Goal: Task Accomplishment & Management: Complete application form

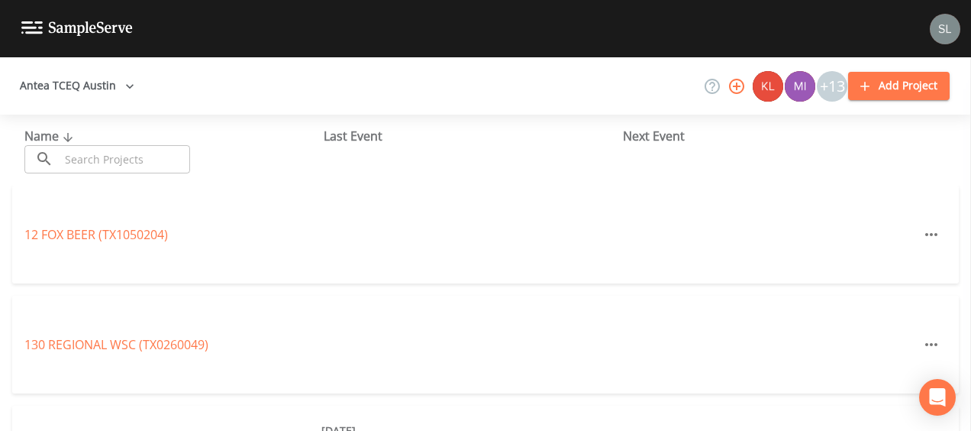
click at [151, 150] on input "text" at bounding box center [125, 159] width 131 height 28
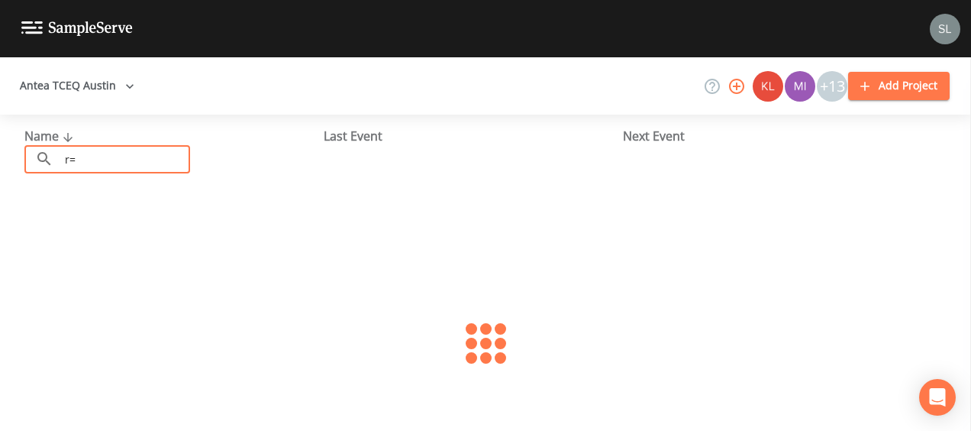
type input "r"
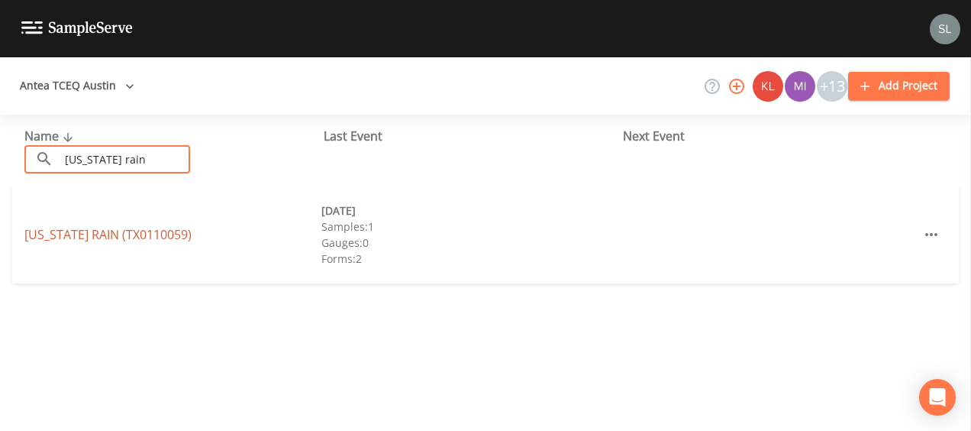
type input "[US_STATE] rain"
click at [41, 235] on link "[US_STATE] RAIN (TX0110059)" at bounding box center [107, 234] width 167 height 17
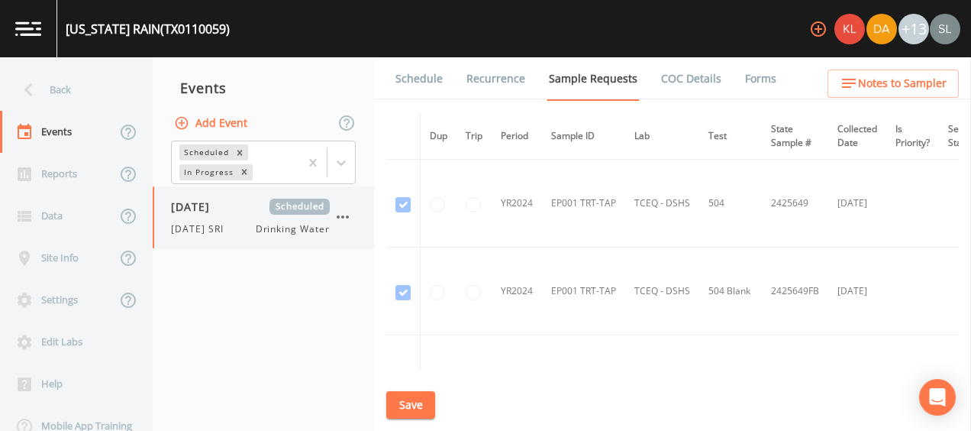
click at [350, 212] on icon "button" at bounding box center [343, 217] width 18 height 18
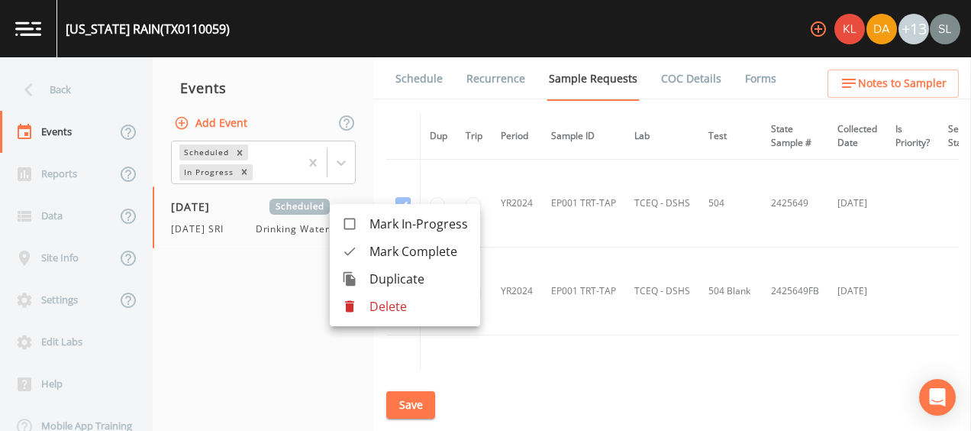
click at [231, 127] on div at bounding box center [485, 215] width 971 height 431
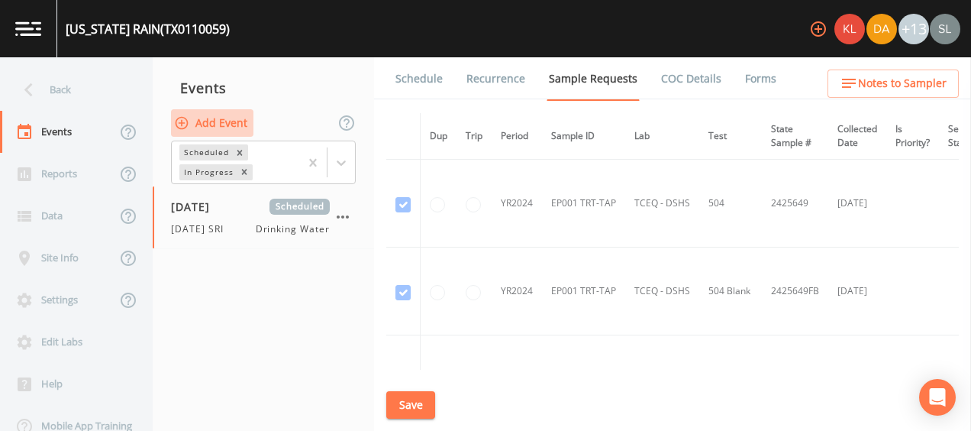
click at [231, 125] on button "Add Event" at bounding box center [212, 123] width 82 height 28
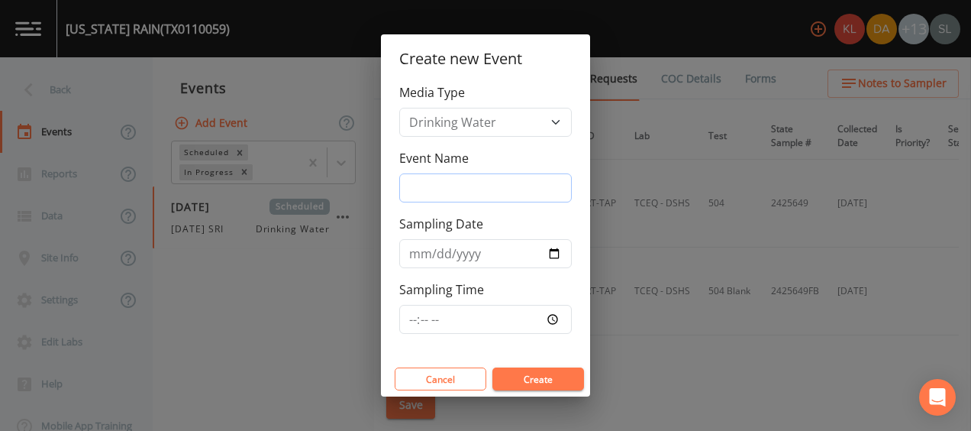
click at [466, 189] on input "Event Name" at bounding box center [485, 187] width 173 height 29
type input "[DATE] SRI"
click at [555, 251] on input "Sampling Date" at bounding box center [485, 253] width 173 height 29
type input "[DATE]"
click at [520, 371] on button "Create" at bounding box center [539, 378] width 92 height 23
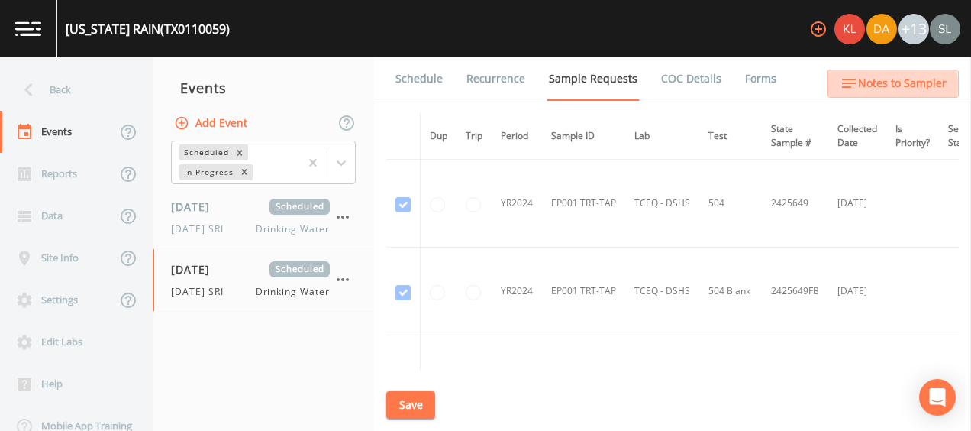
click at [851, 86] on icon "button" at bounding box center [849, 83] width 18 height 18
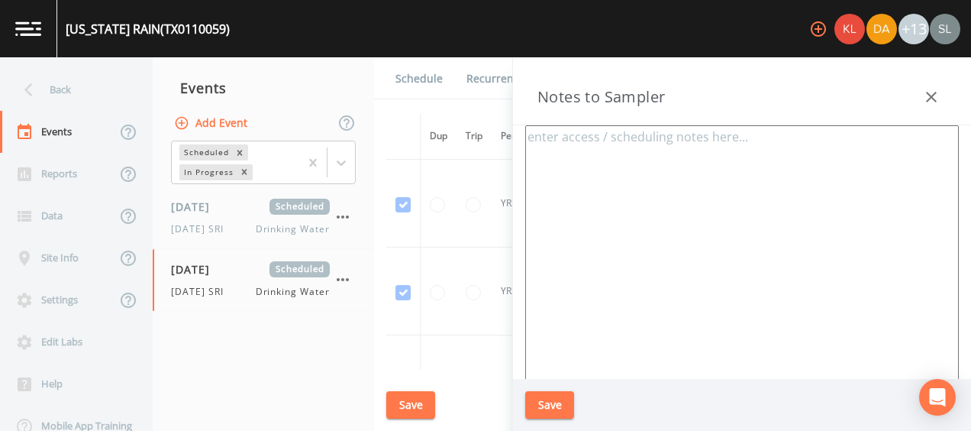
scroll to position [129, 0]
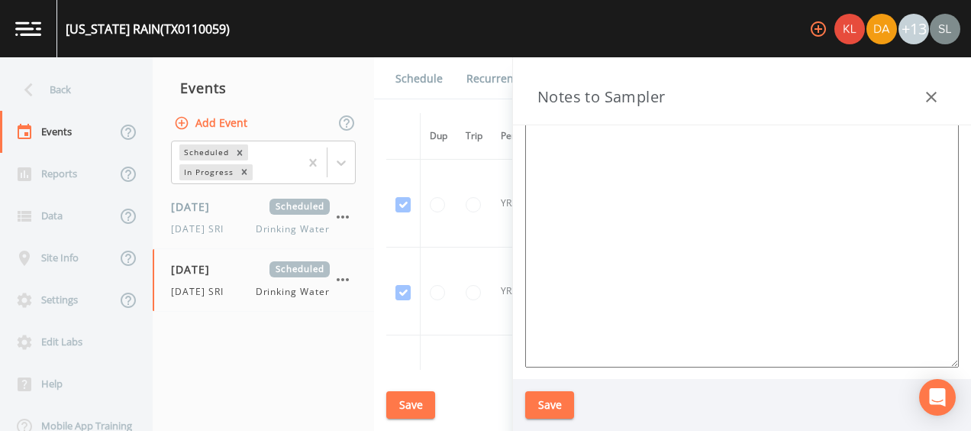
click at [927, 99] on icon "button" at bounding box center [931, 97] width 18 height 18
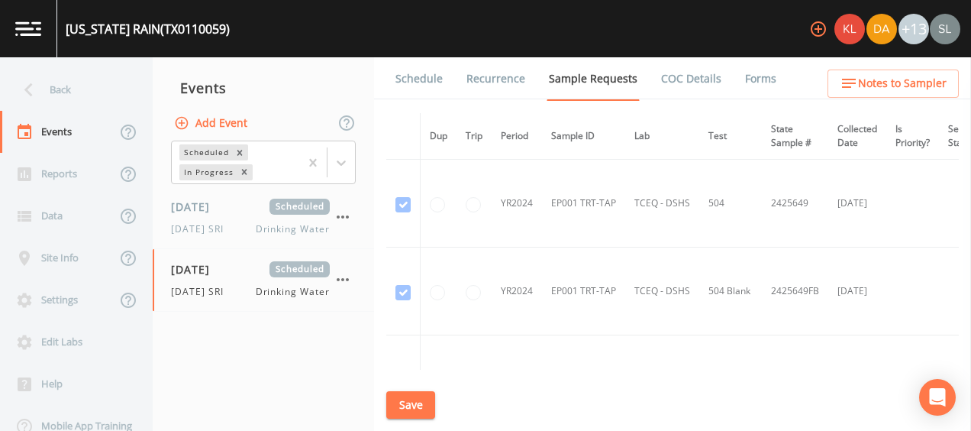
click at [428, 87] on link "Schedule" at bounding box center [419, 78] width 52 height 43
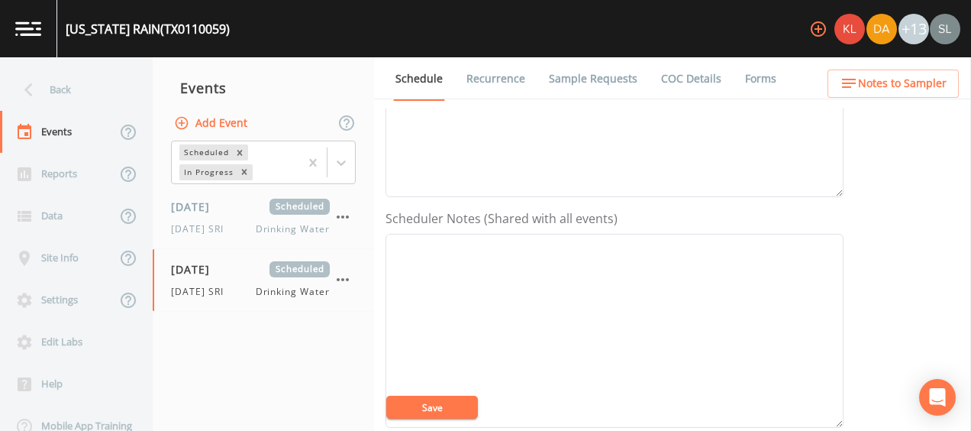
scroll to position [644, 0]
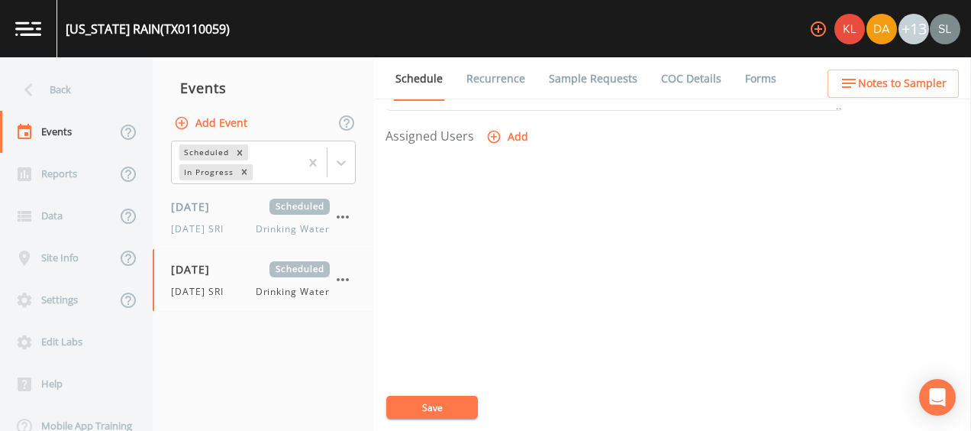
click at [511, 136] on button "Add" at bounding box center [508, 137] width 51 height 28
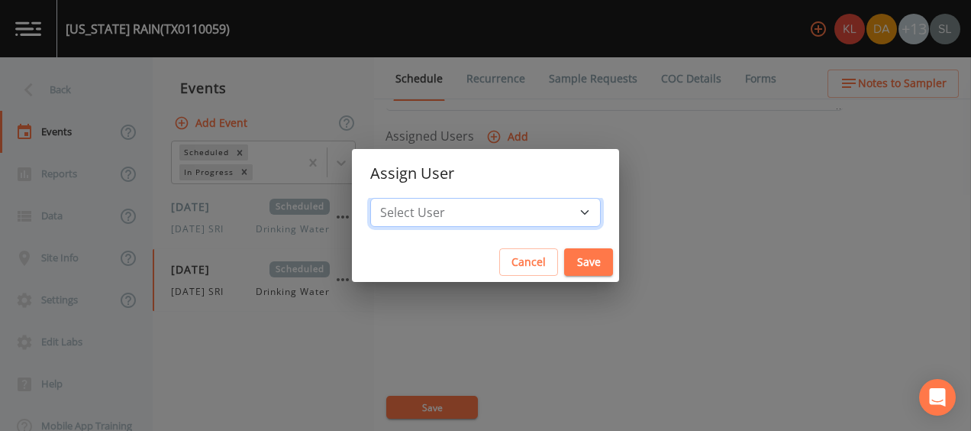
click at [501, 208] on select "Select User [PERSON_NAME] [PERSON_NAME] [PERSON_NAME] [PERSON_NAME] [PERSON_NAM…" at bounding box center [485, 212] width 231 height 29
select select "ec903c3e-23b8-4790-bf81-d04851916195"
click at [418, 198] on select "Select User [PERSON_NAME] [PERSON_NAME] [PERSON_NAME] [PERSON_NAME] [PERSON_NAM…" at bounding box center [485, 212] width 231 height 29
click at [564, 260] on button "Save" at bounding box center [588, 262] width 49 height 28
select select
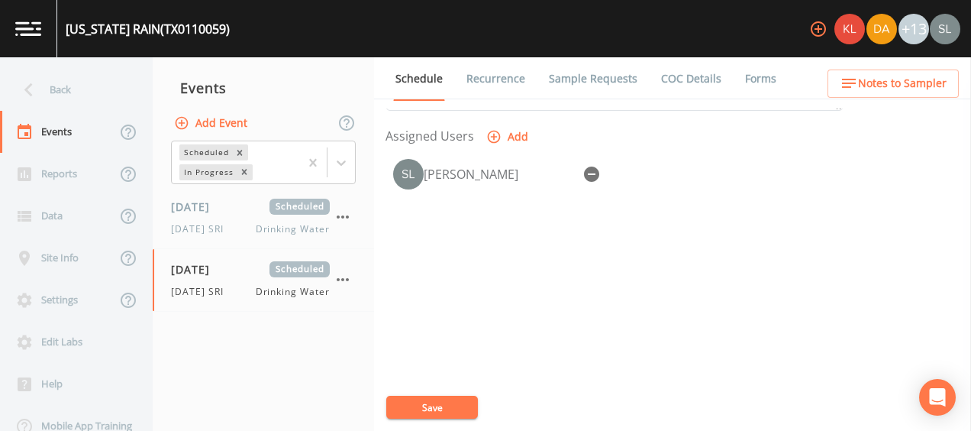
click at [452, 81] on li "Recurrence" at bounding box center [486, 78] width 82 height 43
click at [438, 77] on link "Schedule" at bounding box center [419, 79] width 52 height 44
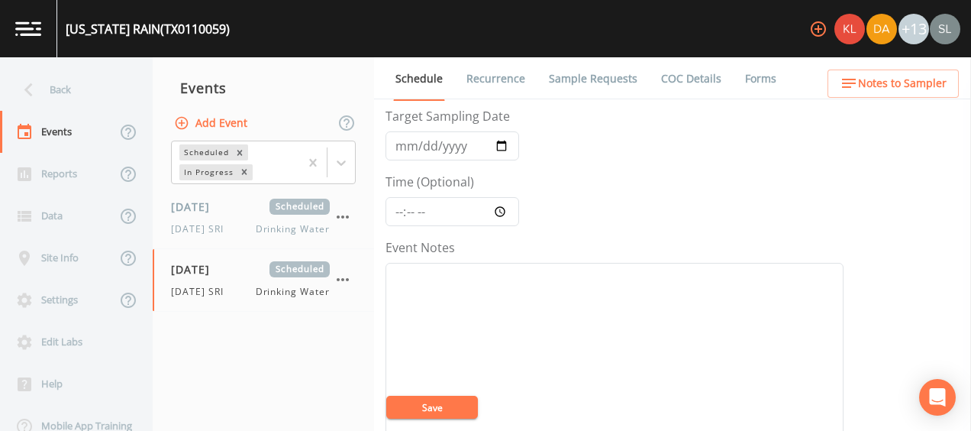
scroll to position [0, 0]
click at [503, 78] on link "Recurrence" at bounding box center [495, 78] width 63 height 43
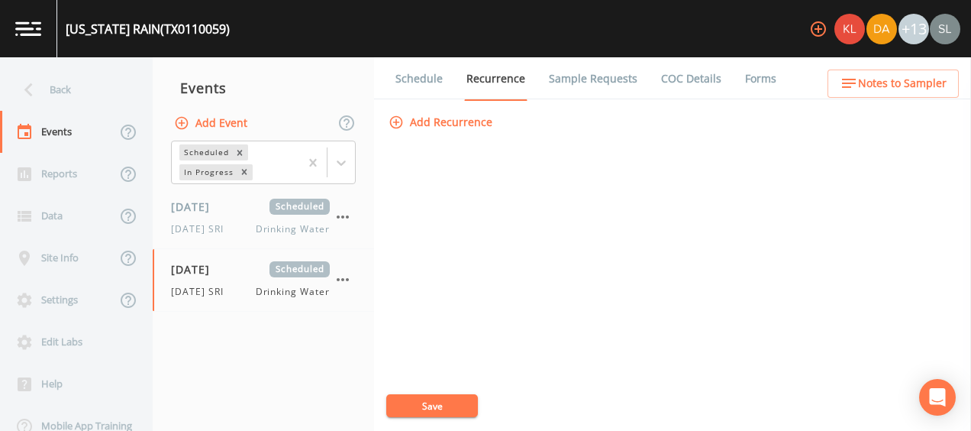
click at [589, 86] on link "Sample Requests" at bounding box center [593, 78] width 93 height 43
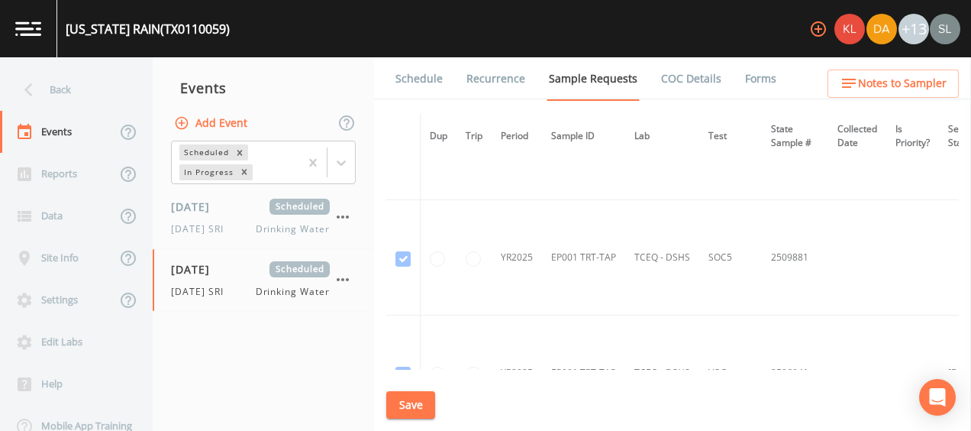
scroll to position [1441, 0]
click at [221, 262] on span "[DATE]" at bounding box center [196, 269] width 50 height 16
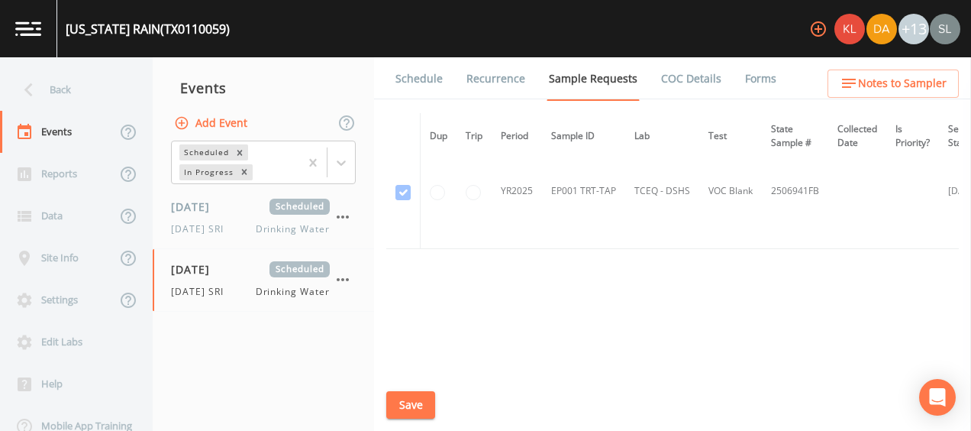
scroll to position [1584, 0]
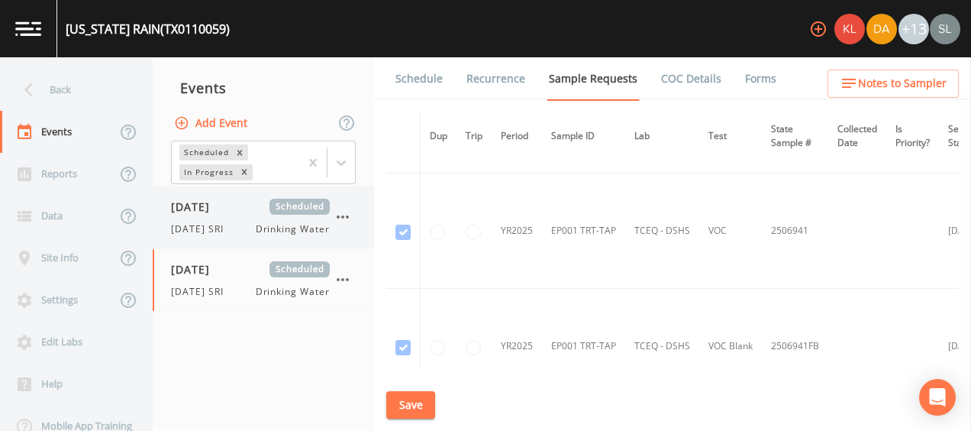
click at [257, 223] on span "Drinking Water" at bounding box center [293, 229] width 74 height 14
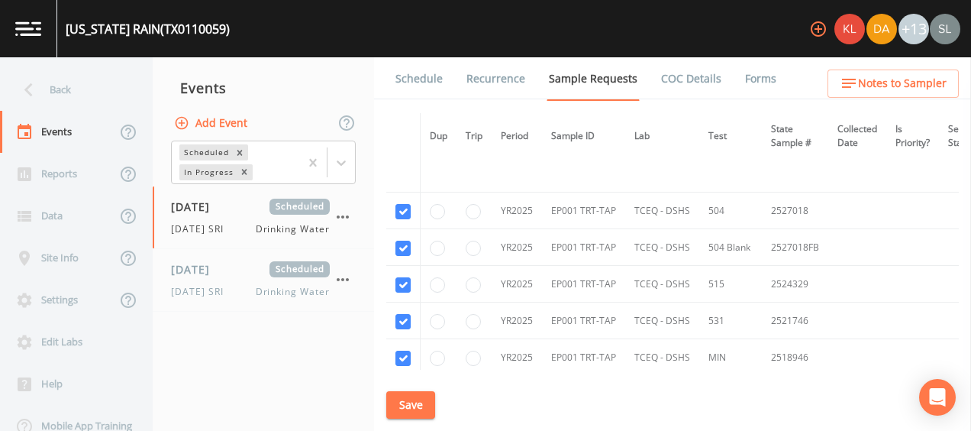
scroll to position [757, 0]
click at [402, 208] on input "checkbox" at bounding box center [403, 211] width 15 height 15
checkbox input "false"
click at [402, 244] on input "checkbox" at bounding box center [403, 248] width 15 height 15
checkbox input "false"
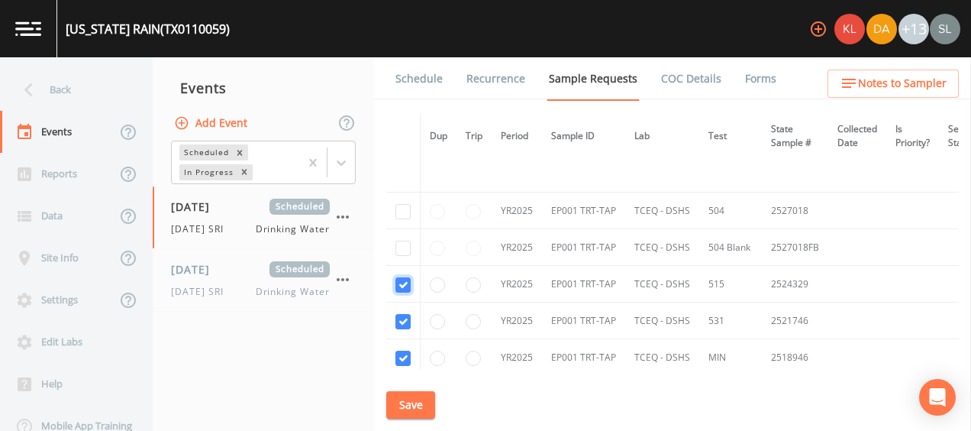
click at [405, 279] on input "checkbox" at bounding box center [403, 284] width 15 height 15
checkbox input "false"
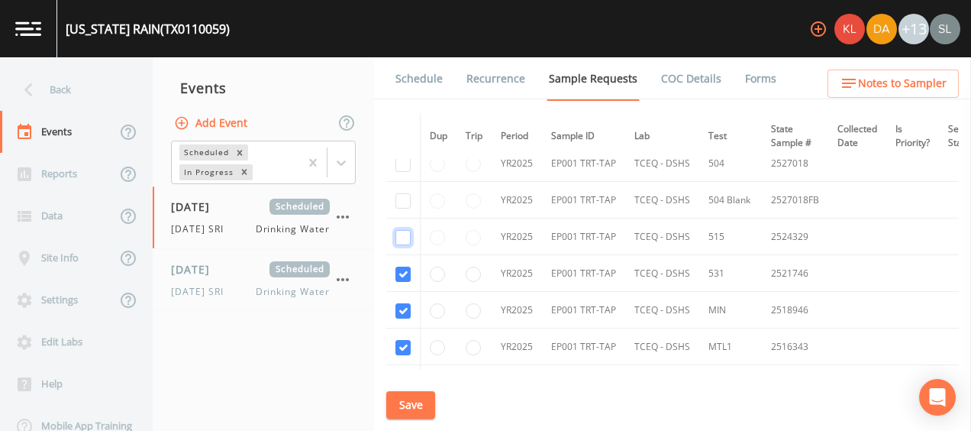
scroll to position [805, 0]
click at [403, 273] on input "checkbox" at bounding box center [403, 273] width 15 height 15
checkbox input "false"
click at [402, 308] on input "checkbox" at bounding box center [403, 310] width 15 height 15
checkbox input "false"
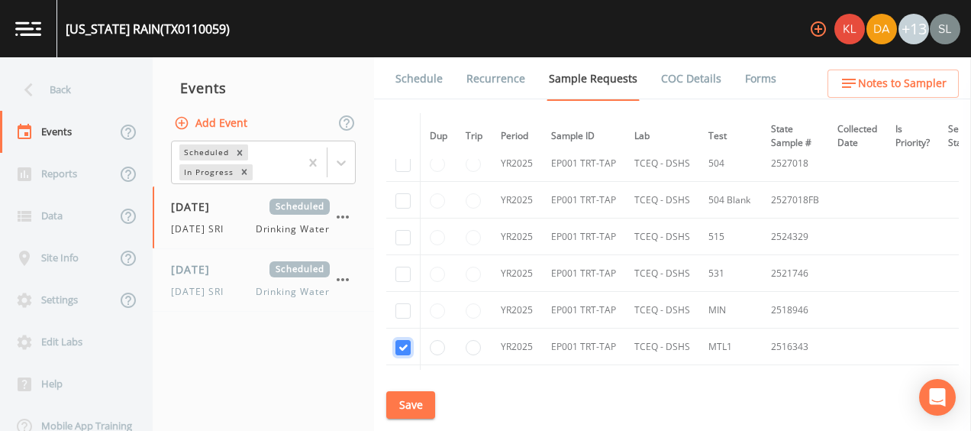
click at [402, 342] on input "checkbox" at bounding box center [403, 347] width 15 height 15
checkbox input "false"
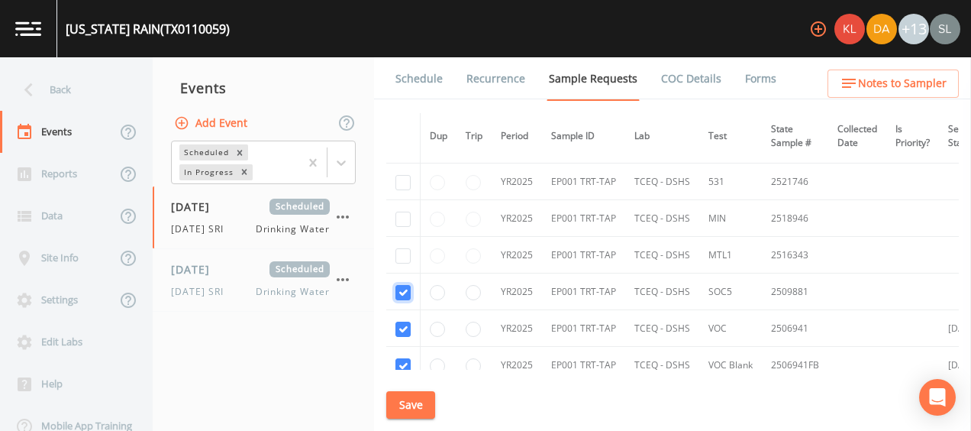
click at [404, 285] on input "checkbox" at bounding box center [403, 292] width 15 height 15
checkbox input "false"
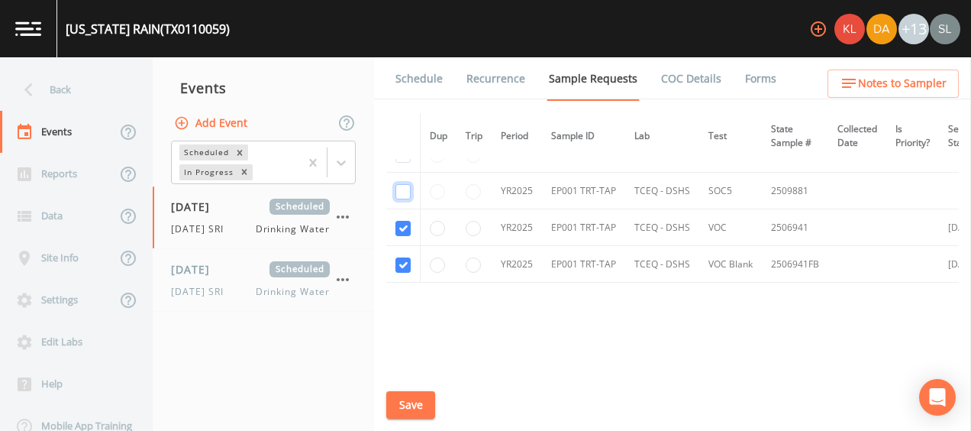
scroll to position [1031, 0]
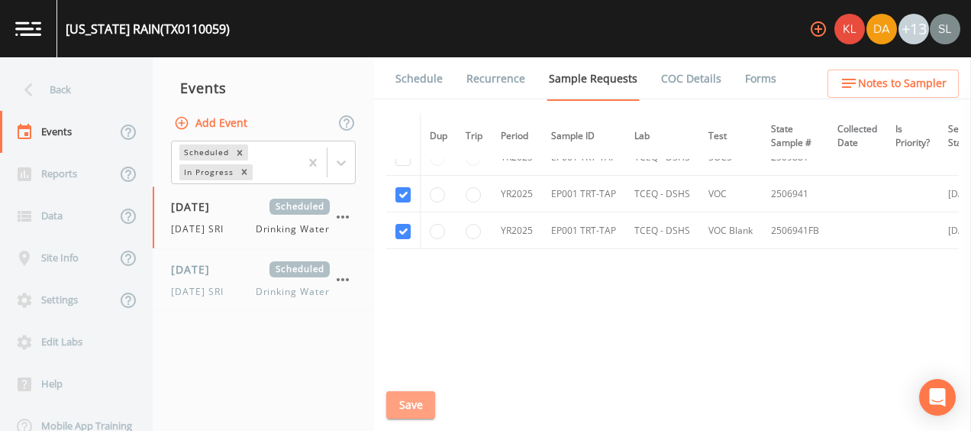
click at [416, 397] on button "Save" at bounding box center [410, 405] width 49 height 28
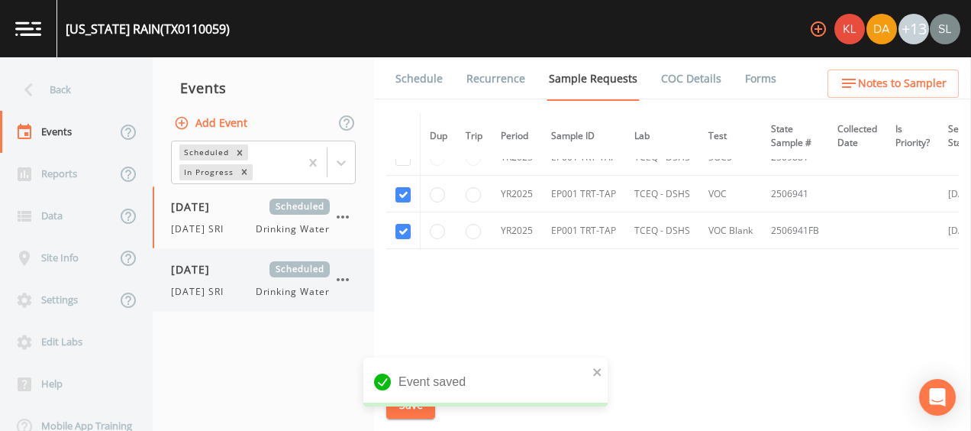
click at [248, 275] on div "[DATE] Scheduled" at bounding box center [250, 269] width 159 height 16
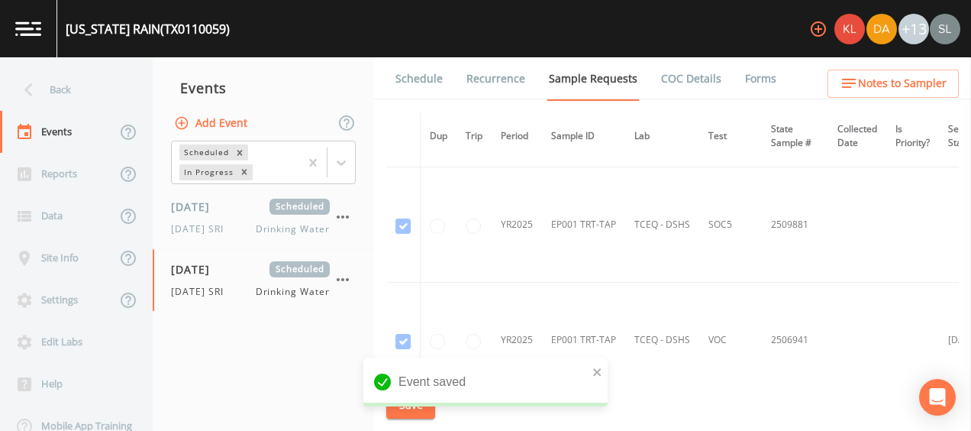
scroll to position [1739, 0]
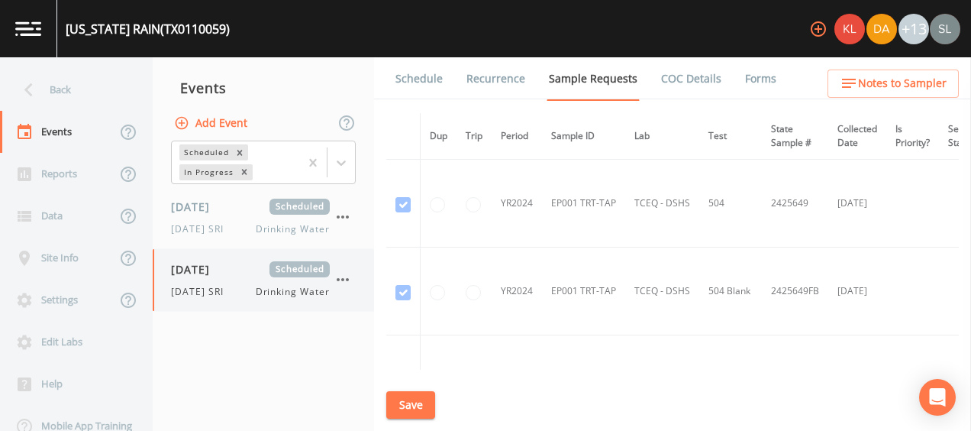
click at [222, 296] on span "[DATE] SRI" at bounding box center [202, 292] width 62 height 14
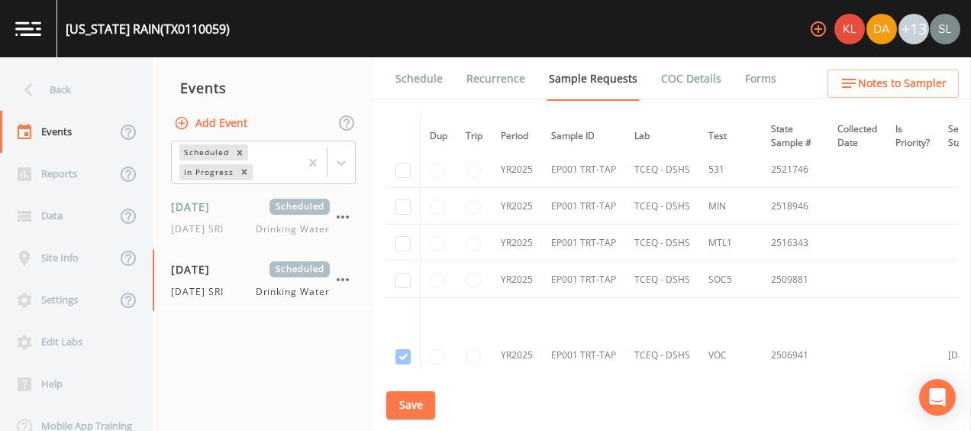
scroll to position [909, 0]
click at [221, 207] on span "[DATE]" at bounding box center [196, 207] width 50 height 16
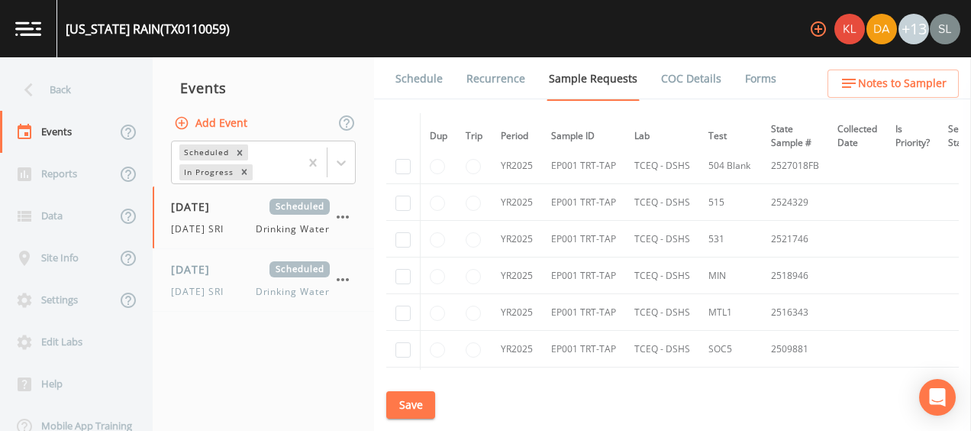
scroll to position [1031, 0]
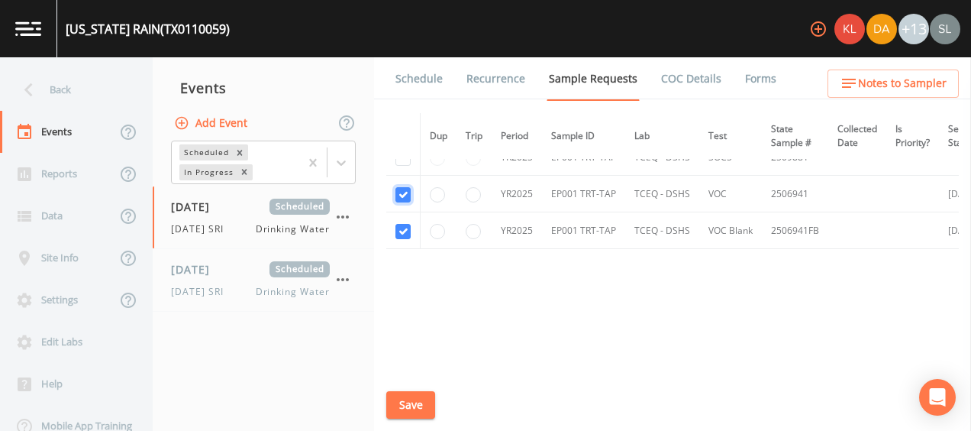
click at [402, 191] on input "checkbox" at bounding box center [403, 194] width 15 height 15
checkbox input "false"
click at [405, 224] on input "checkbox" at bounding box center [403, 231] width 15 height 15
checkbox input "false"
click at [422, 413] on button "Save" at bounding box center [410, 405] width 49 height 28
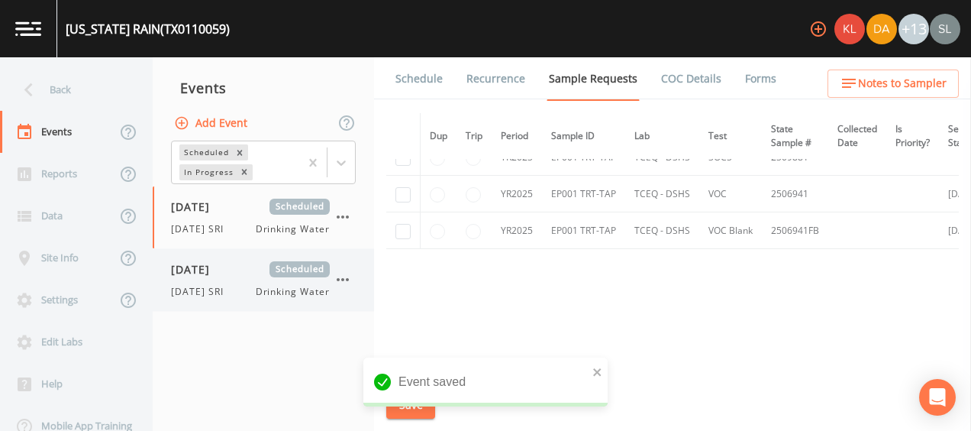
click at [252, 292] on div "9/4/25 SRI Drinking Water" at bounding box center [250, 292] width 159 height 14
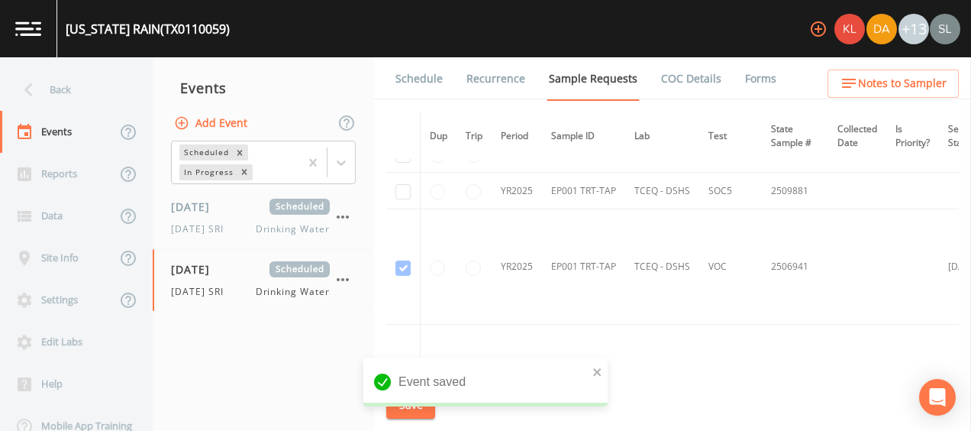
scroll to position [997, 0]
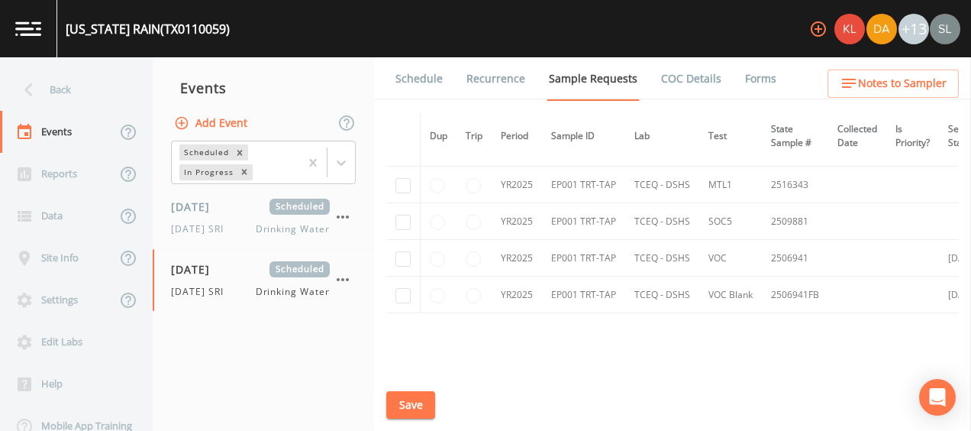
scroll to position [967, 0]
click at [409, 252] on input "checkbox" at bounding box center [403, 258] width 15 height 15
checkbox input "true"
click at [403, 289] on input "checkbox" at bounding box center [403, 295] width 15 height 15
checkbox input "true"
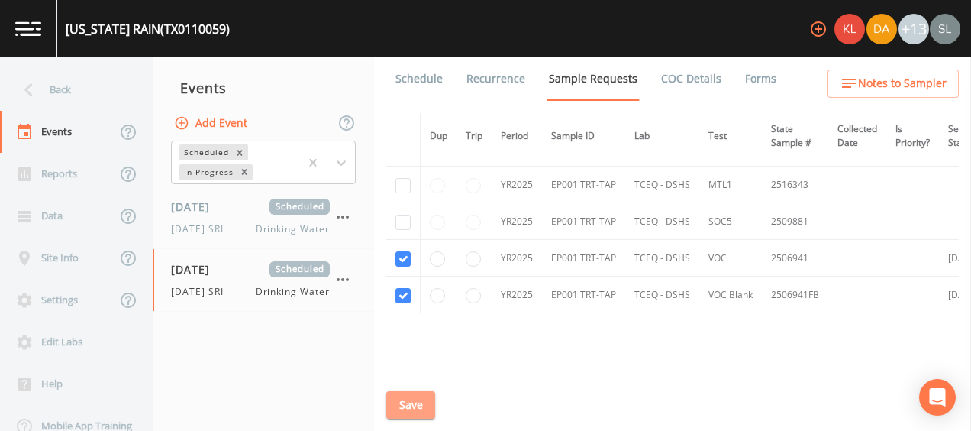
click at [417, 402] on button "Save" at bounding box center [410, 405] width 49 height 28
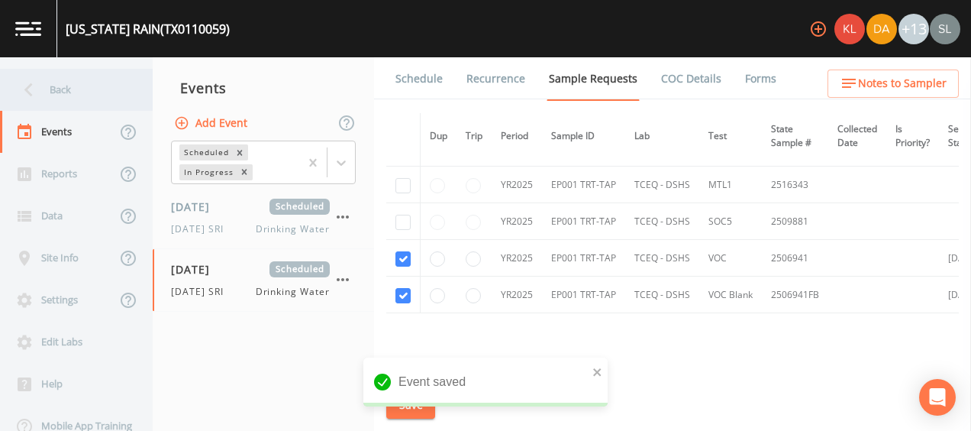
click at [49, 91] on div "Back" at bounding box center [68, 90] width 137 height 42
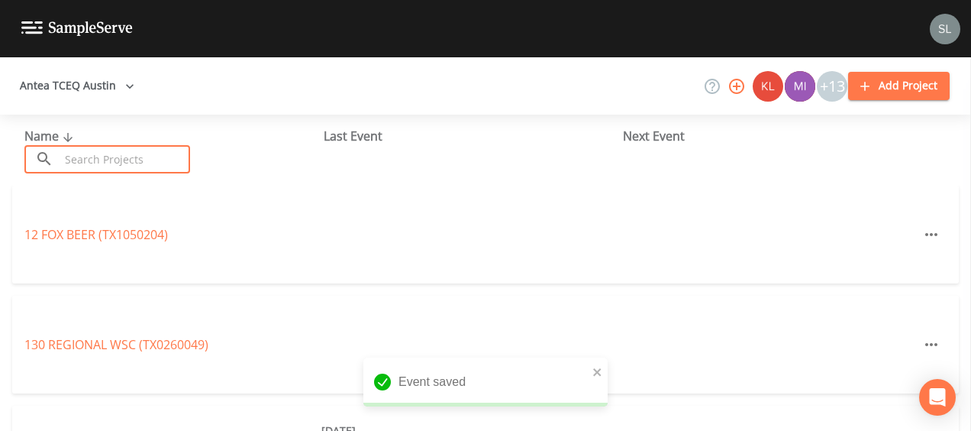
click at [115, 151] on input "text" at bounding box center [125, 159] width 131 height 28
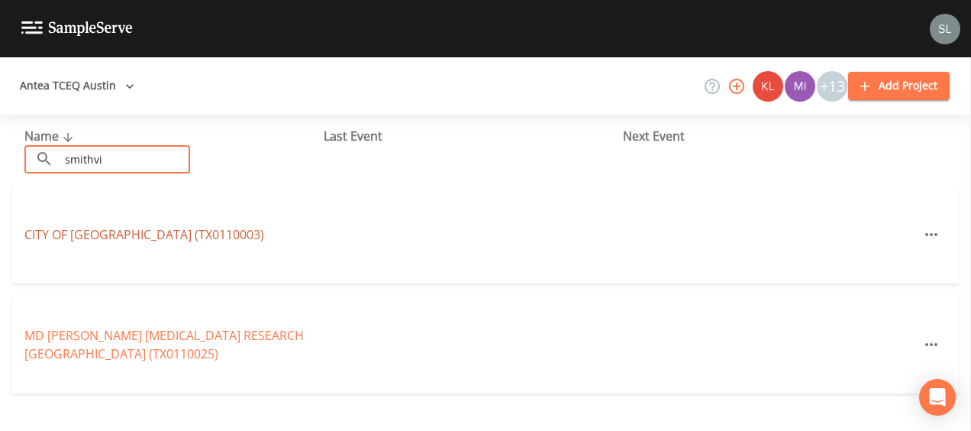
type input "smithvi"
click at [121, 230] on link "CITY OF SMITHVILLE (TX0110003)" at bounding box center [144, 234] width 240 height 17
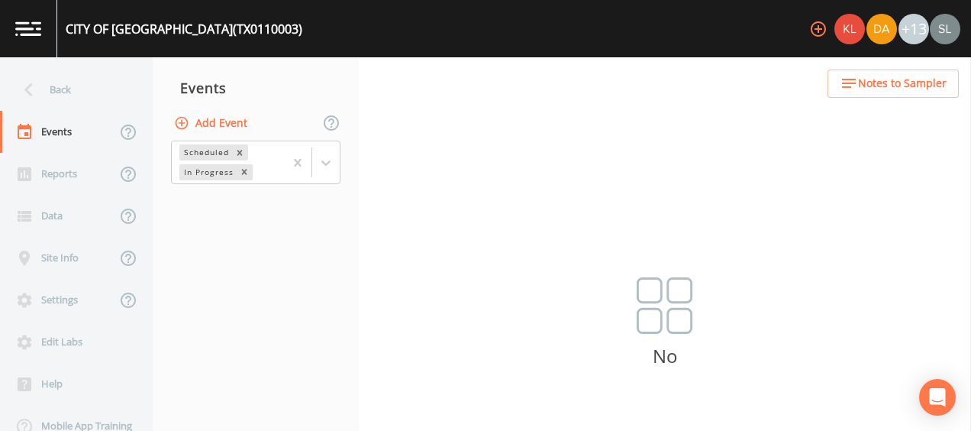
click at [245, 120] on button "Add Event" at bounding box center [212, 123] width 82 height 28
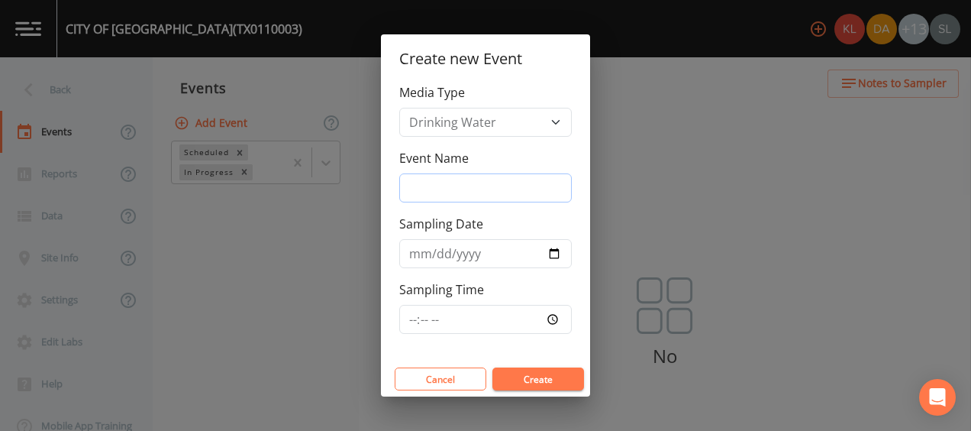
click at [489, 180] on input "Event Name" at bounding box center [485, 187] width 173 height 29
type input "[DATE] SRI"
click at [560, 255] on input "Sampling Date" at bounding box center [485, 253] width 173 height 29
type input "[DATE]"
click at [525, 382] on button "Create" at bounding box center [539, 378] width 92 height 23
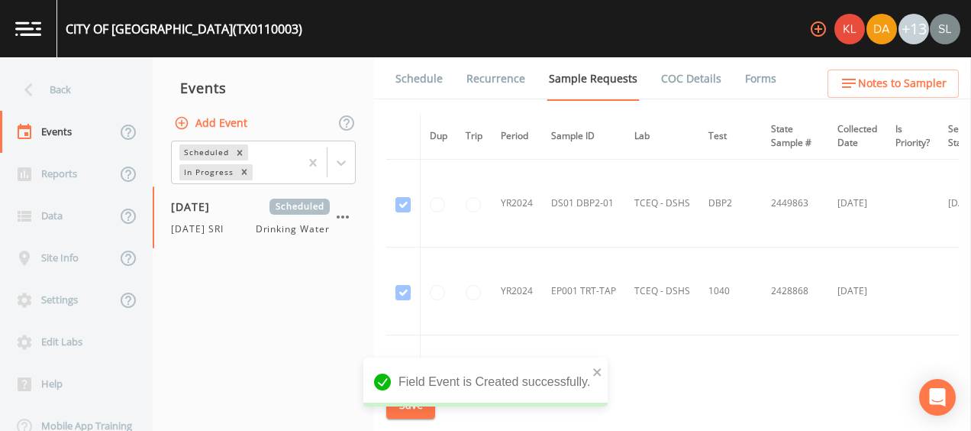
click at [435, 90] on link "Schedule" at bounding box center [419, 78] width 52 height 43
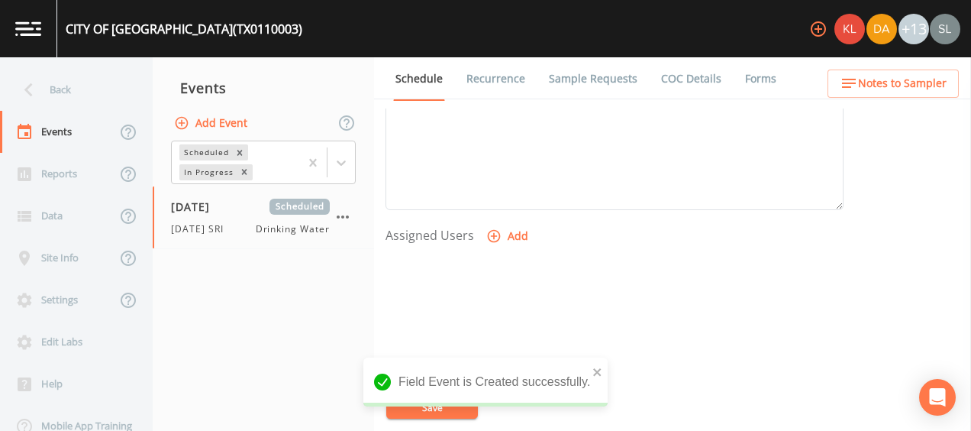
scroll to position [615, 0]
click at [513, 171] on button "Add" at bounding box center [508, 166] width 51 height 28
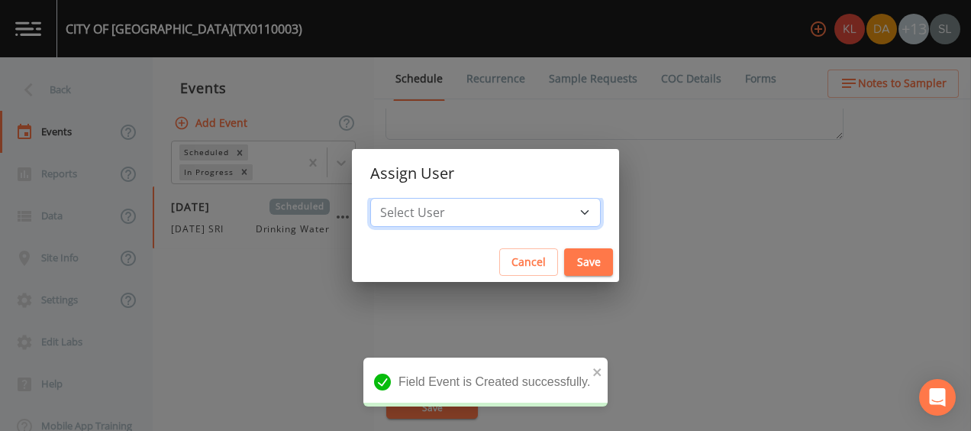
click at [506, 211] on select "Select User [PERSON_NAME] [PERSON_NAME] [PERSON_NAME] [PERSON_NAME] [PERSON_NAM…" at bounding box center [485, 212] width 231 height 29
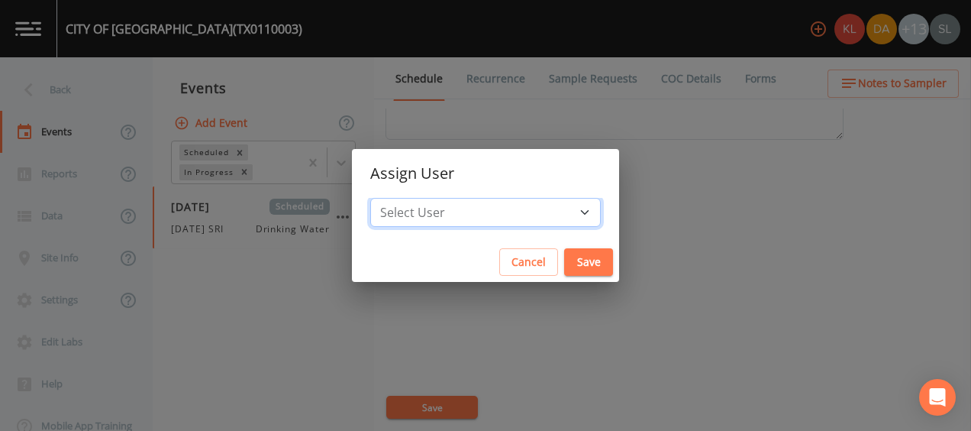
select select "ec903c3e-23b8-4790-bf81-d04851916195"
click at [418, 198] on select "Select User [PERSON_NAME] [PERSON_NAME] [PERSON_NAME] [PERSON_NAME] [PERSON_NAM…" at bounding box center [485, 212] width 231 height 29
click at [564, 258] on button "Save" at bounding box center [588, 262] width 49 height 28
select select
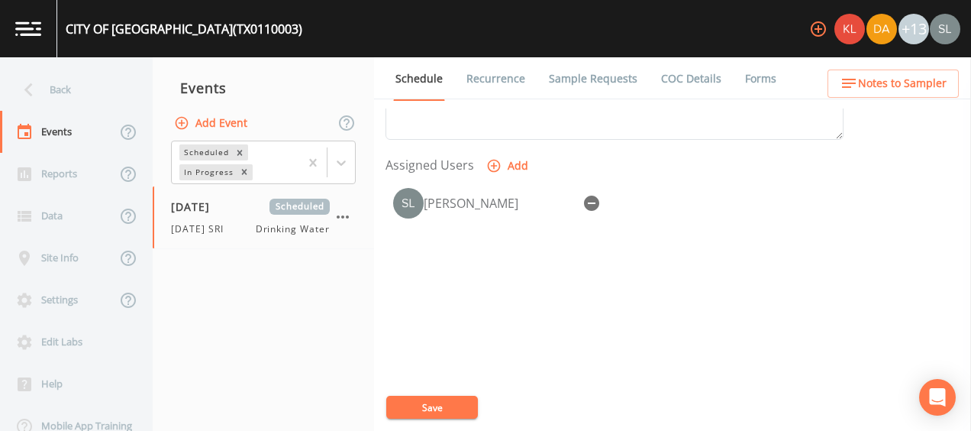
click at [615, 76] on link "Sample Requests" at bounding box center [593, 78] width 93 height 43
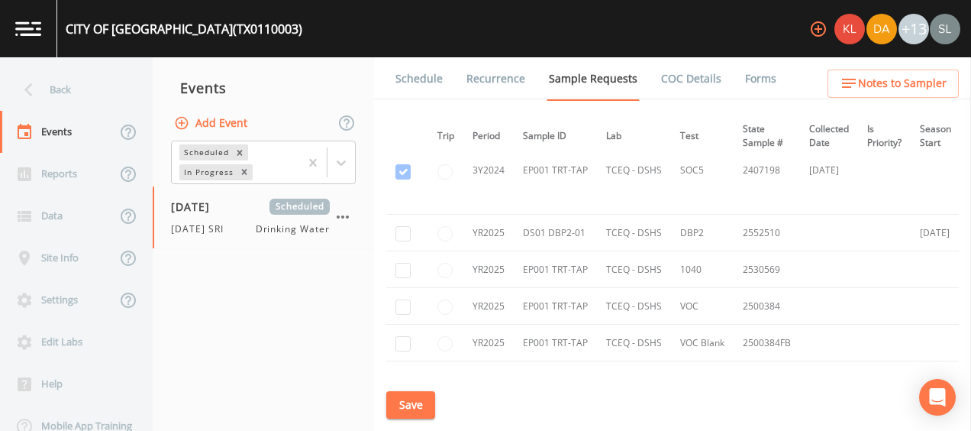
scroll to position [623, 28]
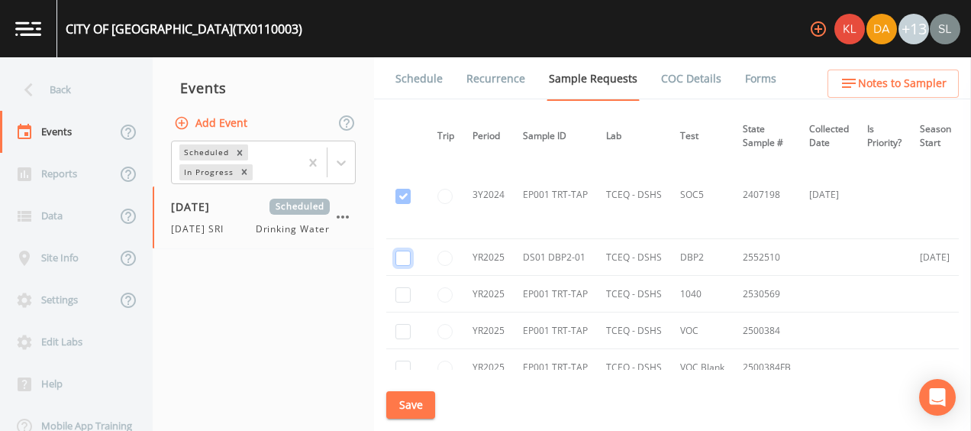
click at [402, 255] on input "checkbox" at bounding box center [403, 257] width 15 height 15
checkbox input "true"
click at [426, 398] on button "Save" at bounding box center [410, 405] width 49 height 28
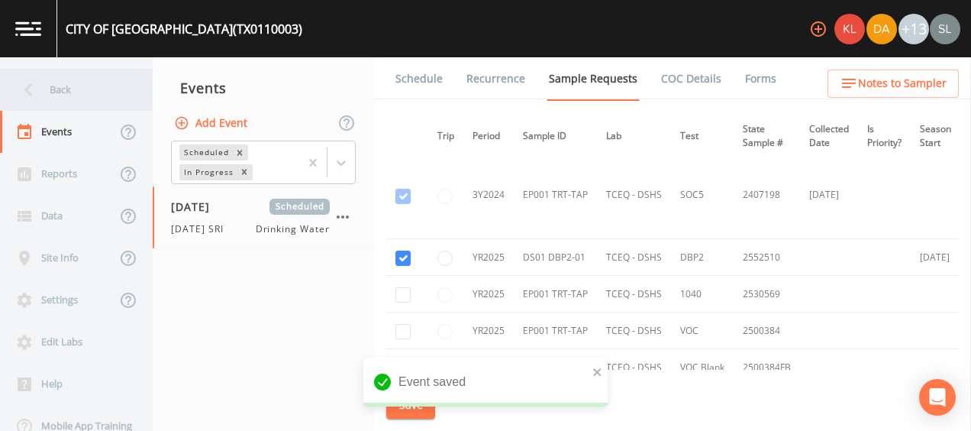
click at [76, 82] on div "Back" at bounding box center [68, 90] width 137 height 42
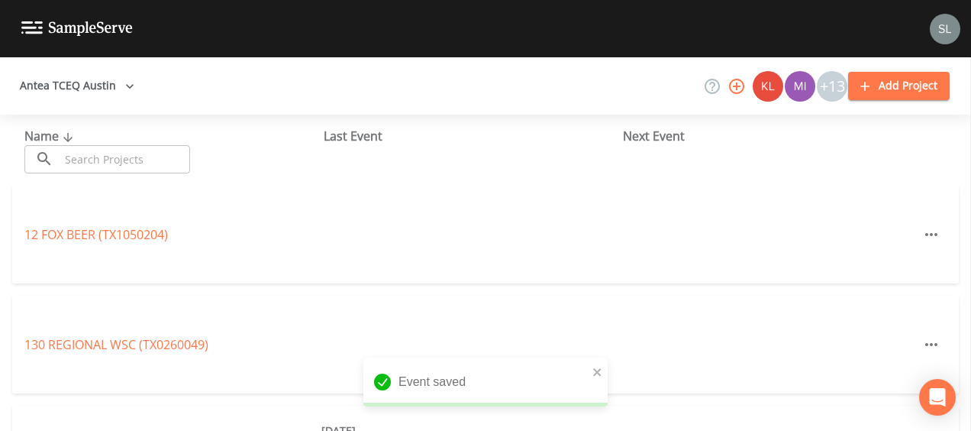
click at [116, 154] on input "text" at bounding box center [125, 159] width 131 height 28
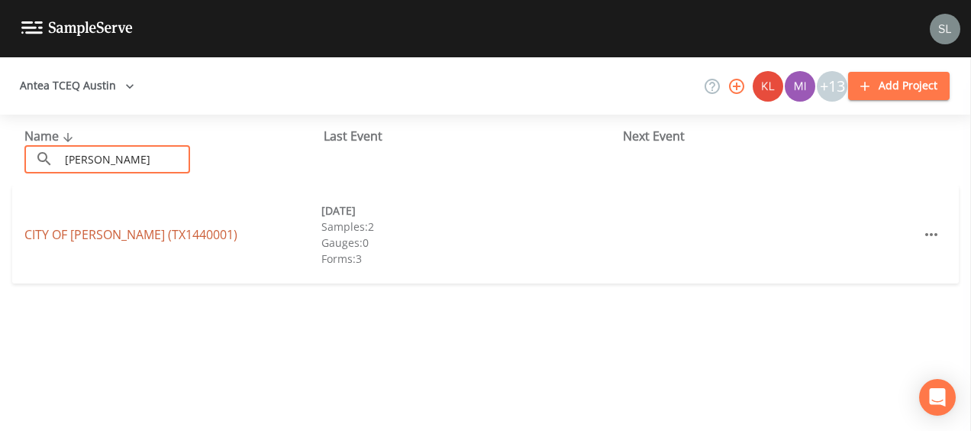
type input "giddings"
click at [69, 226] on link "CITY OF GIDDINGS (TX1440001)" at bounding box center [130, 234] width 213 height 17
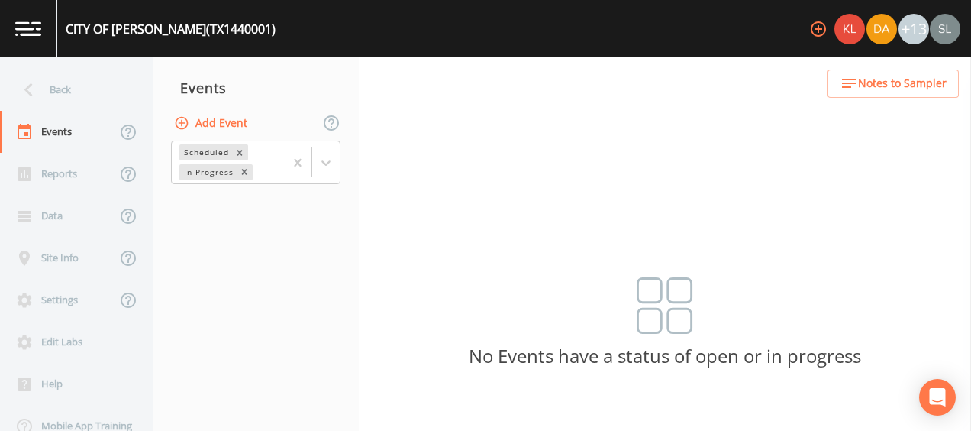
click at [232, 117] on button "Add Event" at bounding box center [212, 123] width 82 height 28
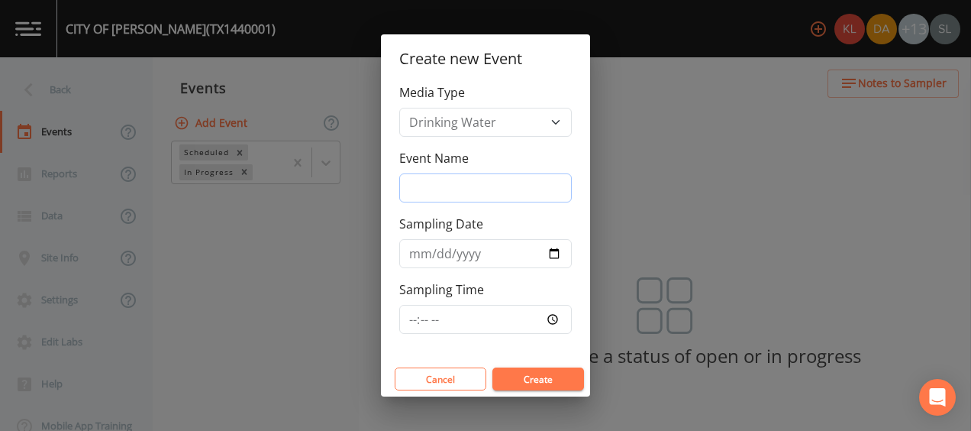
click at [476, 189] on input "Event Name" at bounding box center [485, 187] width 173 height 29
type input "[DATE] SRI"
click at [564, 257] on input "Sampling Date" at bounding box center [485, 253] width 173 height 29
click at [560, 254] on input "Sampling Date" at bounding box center [485, 253] width 173 height 29
type input "[DATE]"
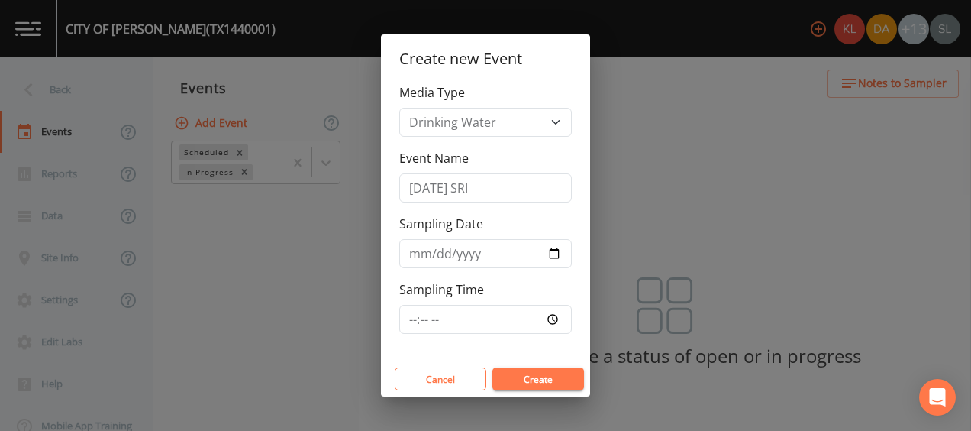
click at [529, 368] on button "Create" at bounding box center [539, 378] width 92 height 23
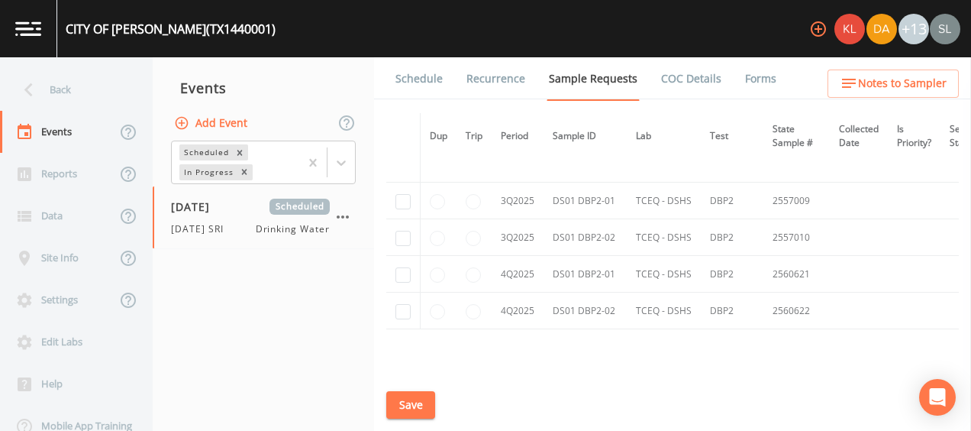
scroll to position [2611, 0]
click at [407, 195] on input "checkbox" at bounding box center [403, 202] width 15 height 15
checkbox input "true"
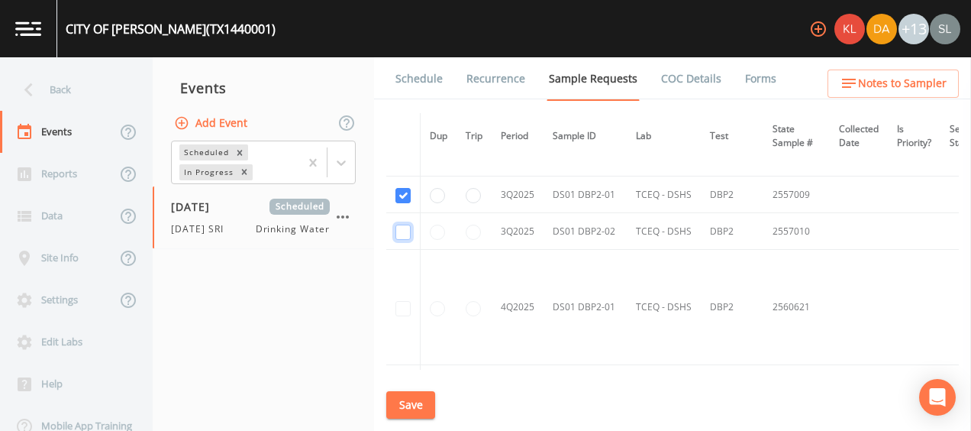
click at [406, 224] on input "checkbox" at bounding box center [403, 231] width 15 height 15
checkbox input "true"
click at [438, 76] on link "Schedule" at bounding box center [419, 78] width 52 height 43
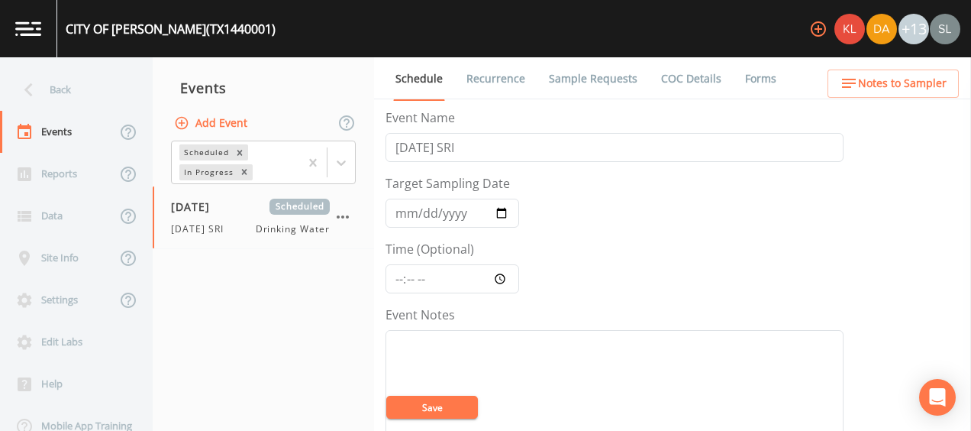
scroll to position [644, 0]
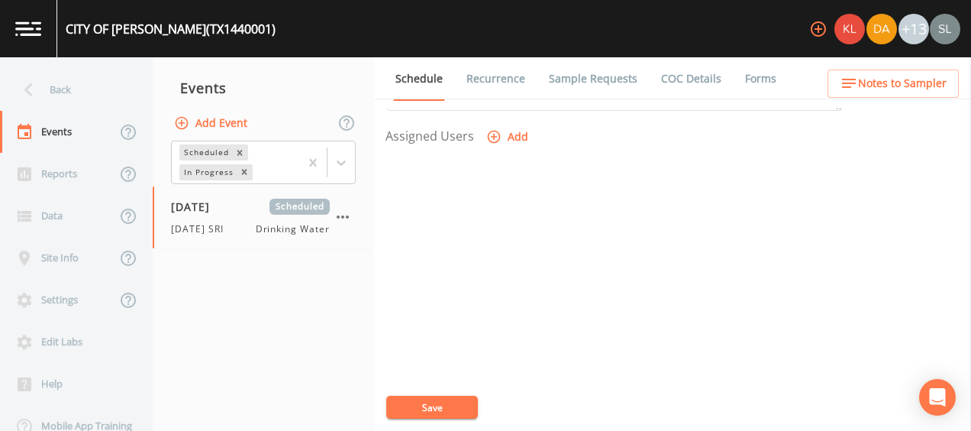
click at [512, 139] on button "Add" at bounding box center [508, 137] width 51 height 28
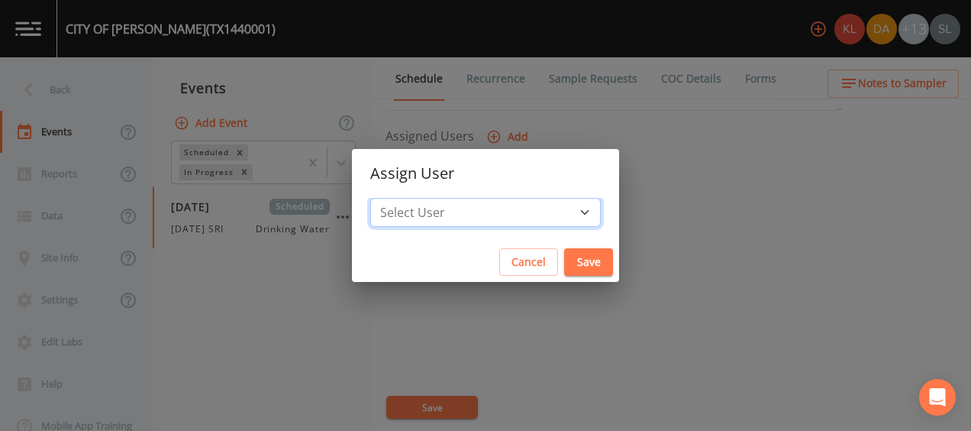
click at [537, 212] on select "Select User [PERSON_NAME] [PERSON_NAME] [PERSON_NAME] [PERSON_NAME] [PERSON_NAM…" at bounding box center [485, 212] width 231 height 29
select select "ec903c3e-23b8-4790-bf81-d04851916195"
click at [418, 198] on select "Select User [PERSON_NAME] [PERSON_NAME] [PERSON_NAME] [PERSON_NAME] [PERSON_NAM…" at bounding box center [485, 212] width 231 height 29
click at [564, 261] on button "Save" at bounding box center [588, 262] width 49 height 28
select select
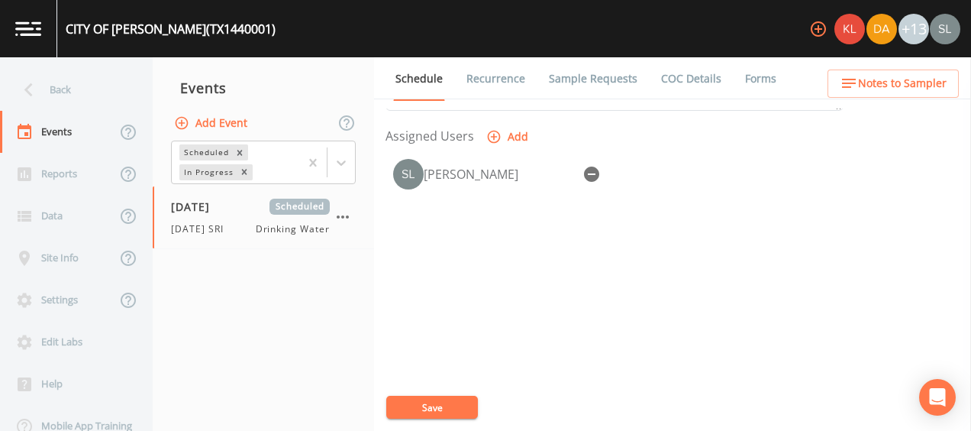
click at [612, 75] on link "Sample Requests" at bounding box center [593, 78] width 93 height 43
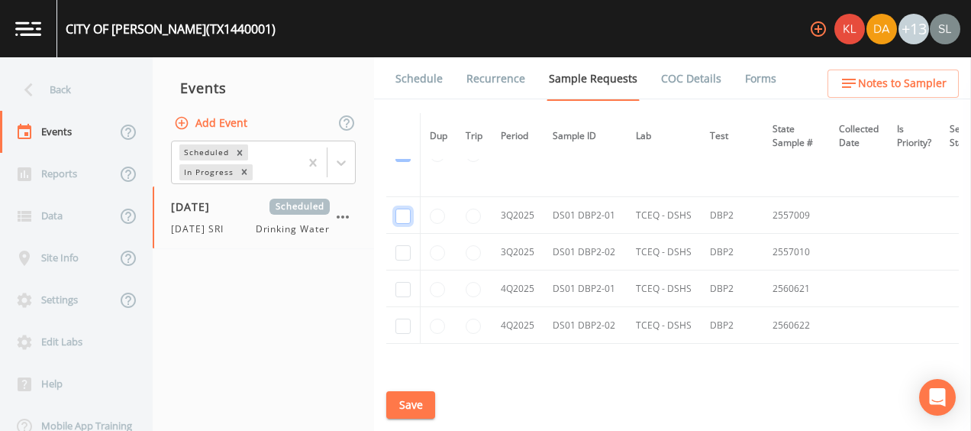
click at [399, 208] on input "checkbox" at bounding box center [403, 215] width 15 height 15
checkbox input "true"
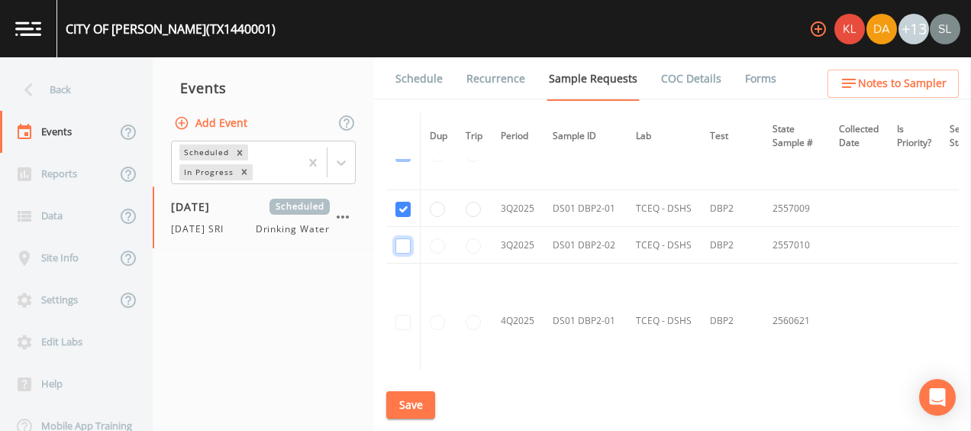
click at [403, 238] on input "checkbox" at bounding box center [403, 245] width 15 height 15
checkbox input "true"
click at [418, 406] on button "Save" at bounding box center [410, 405] width 49 height 28
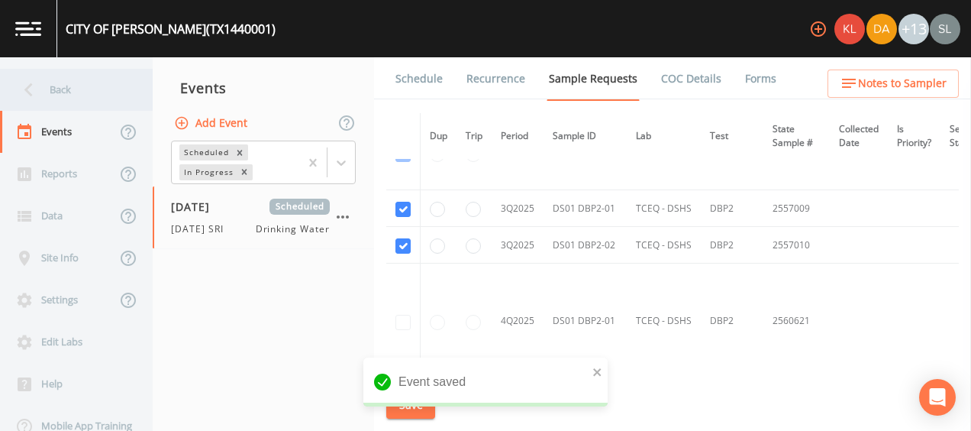
click at [92, 89] on div "Back" at bounding box center [68, 90] width 137 height 42
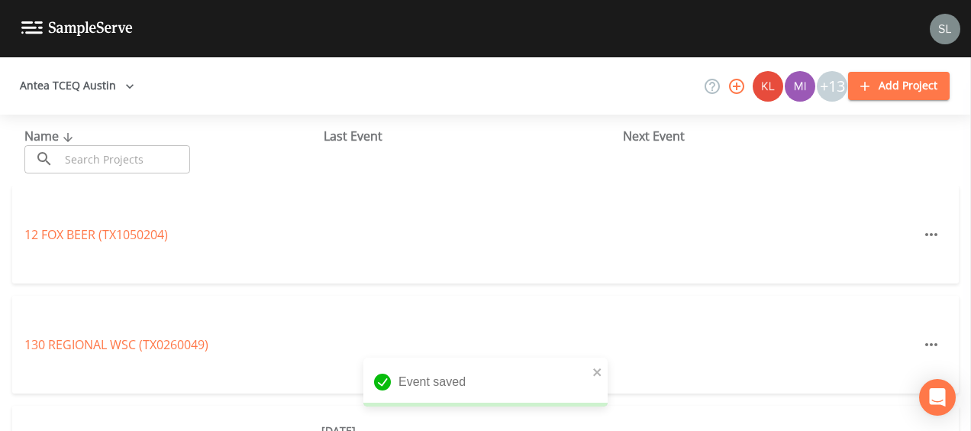
click at [166, 160] on input "text" at bounding box center [125, 159] width 131 height 28
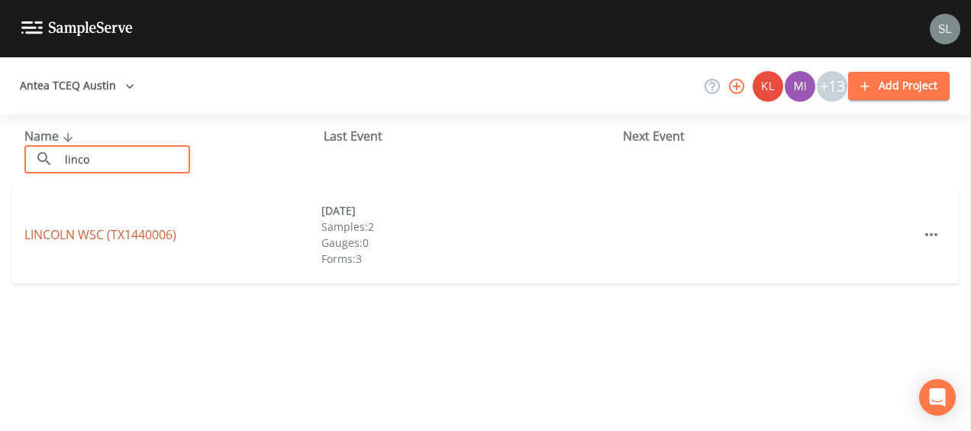
type input "linco"
click at [46, 239] on link "LINCOLN WSC (TX1440006)" at bounding box center [100, 234] width 152 height 17
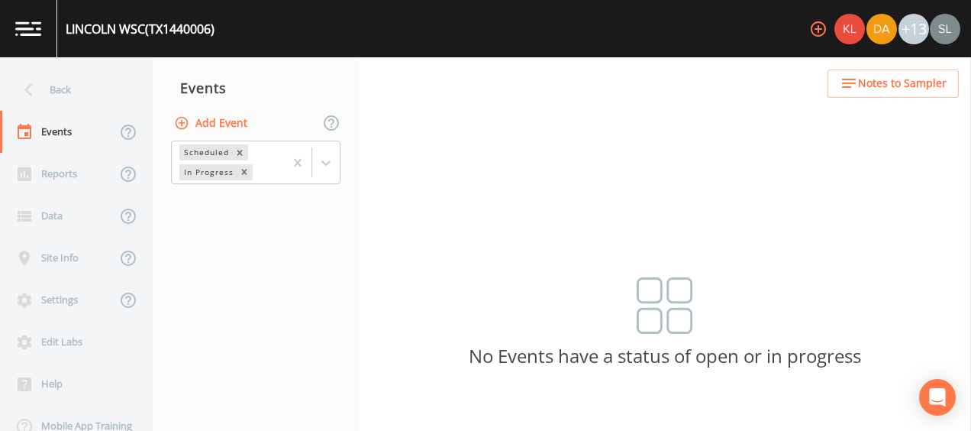
click at [224, 121] on button "Add Event" at bounding box center [212, 123] width 82 height 28
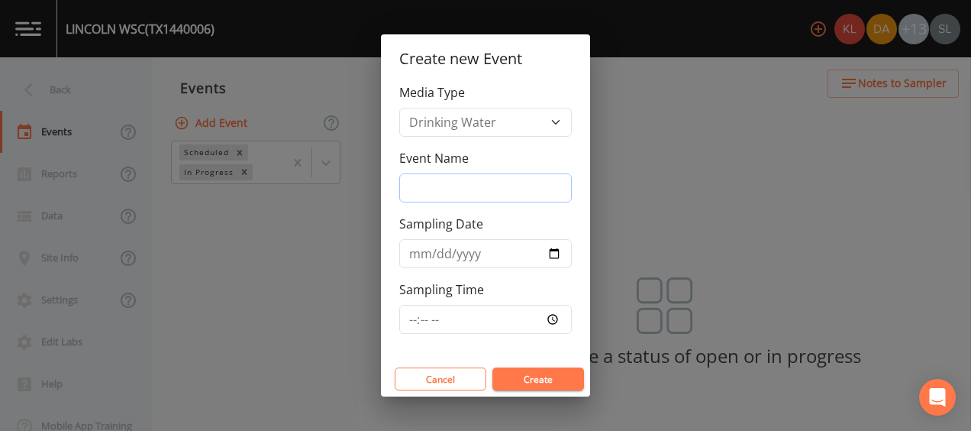
click at [501, 188] on input "Event Name" at bounding box center [485, 187] width 173 height 29
type input "[DATE] SRI"
click at [556, 257] on input "Sampling Date" at bounding box center [485, 253] width 173 height 29
type input "[DATE]"
click at [551, 372] on button "Create" at bounding box center [539, 378] width 92 height 23
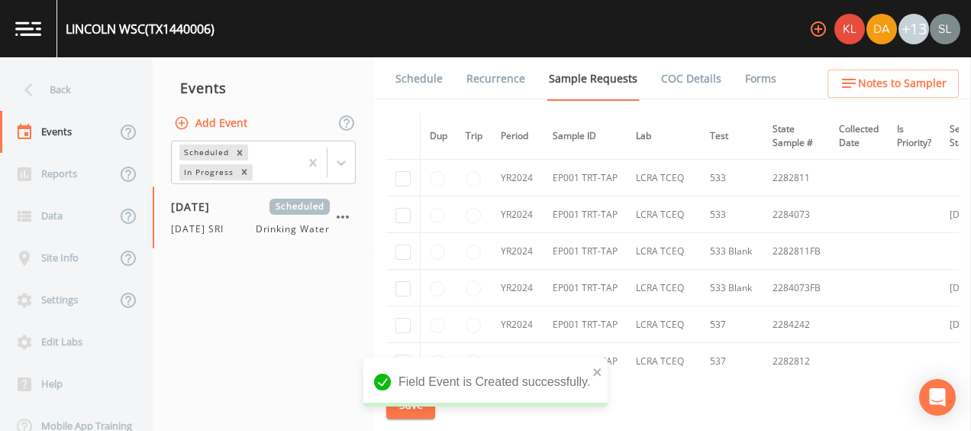
click at [437, 87] on link "Schedule" at bounding box center [419, 78] width 52 height 43
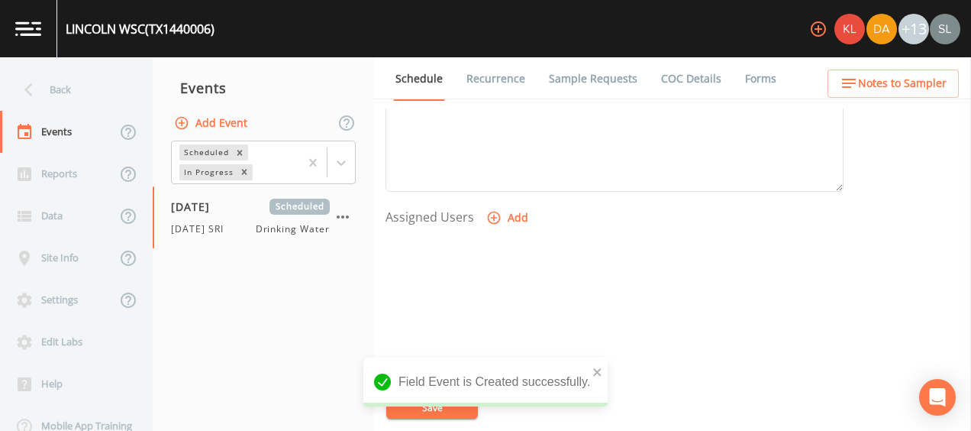
scroll to position [592, 0]
click at [504, 175] on button "Add" at bounding box center [508, 189] width 51 height 28
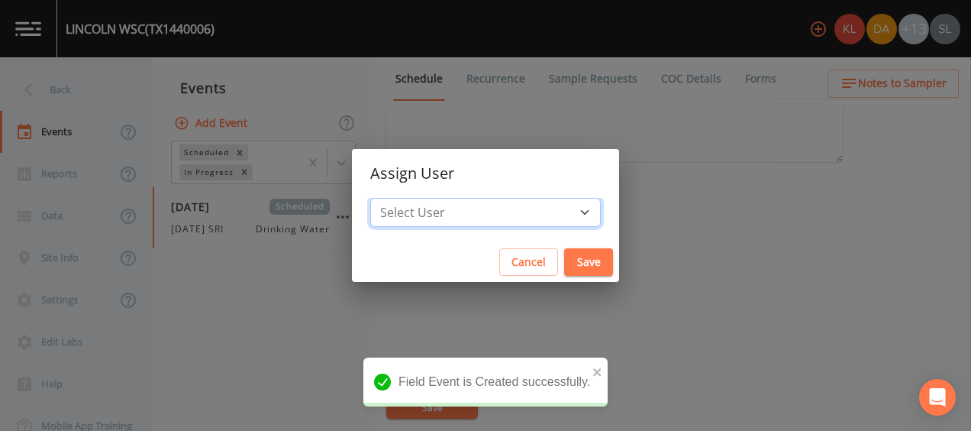
click at [515, 211] on select "Select User [PERSON_NAME] [PERSON_NAME] [PERSON_NAME] [PERSON_NAME] [PERSON_NAM…" at bounding box center [485, 212] width 231 height 29
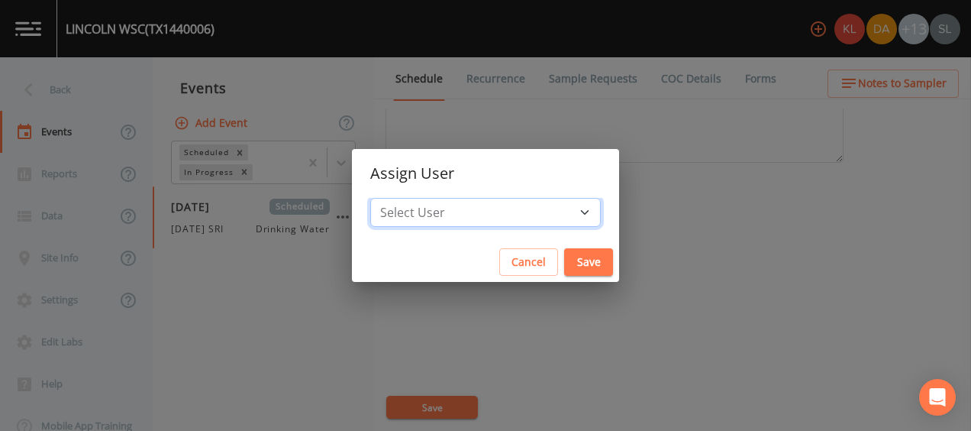
select select "ec903c3e-23b8-4790-bf81-d04851916195"
click at [418, 198] on select "Select User [PERSON_NAME] [PERSON_NAME] [PERSON_NAME] [PERSON_NAME] [PERSON_NAM…" at bounding box center [485, 212] width 231 height 29
click at [564, 258] on button "Save" at bounding box center [588, 262] width 49 height 28
select select
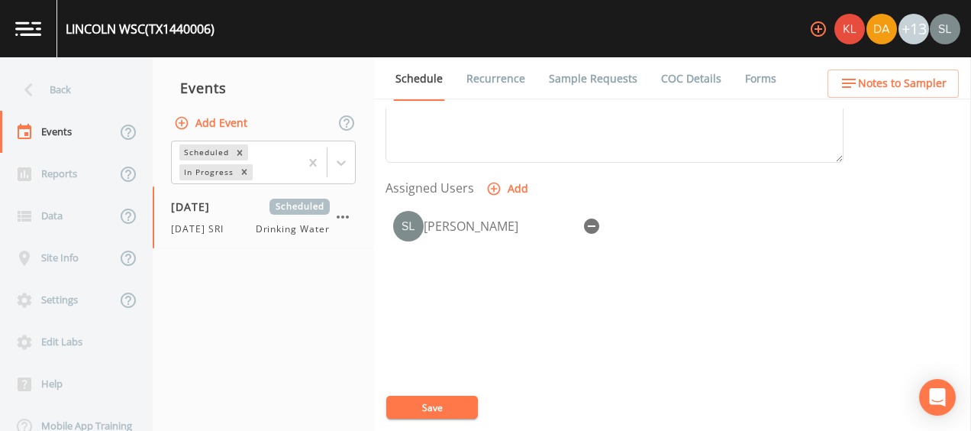
click at [589, 77] on link "Sample Requests" at bounding box center [593, 78] width 93 height 43
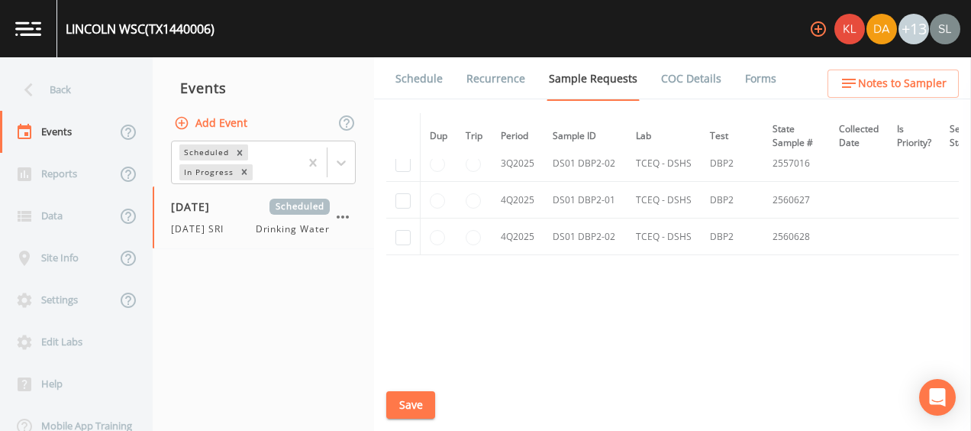
scroll to position [2628, 0]
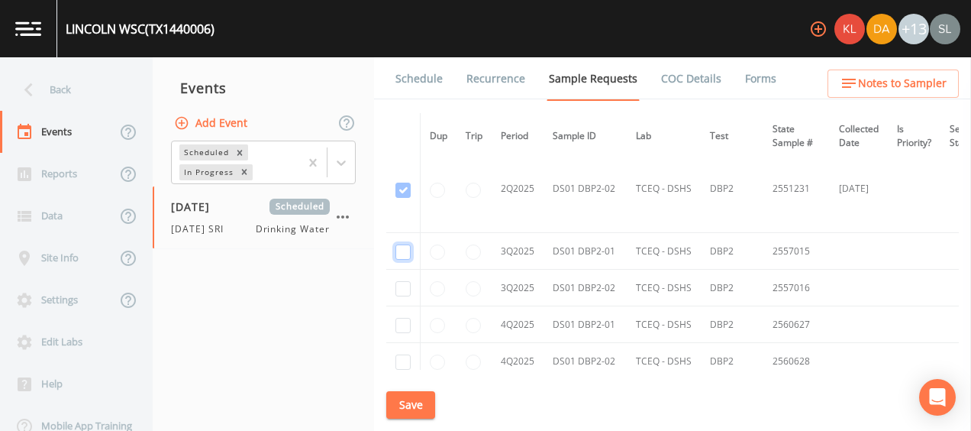
click at [404, 244] on input "checkbox" at bounding box center [403, 251] width 15 height 15
checkbox input "true"
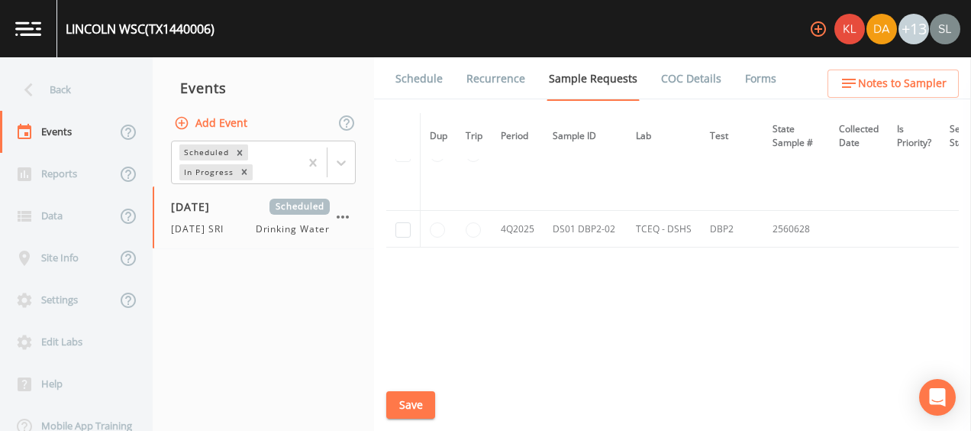
scroll to position [2173, 0]
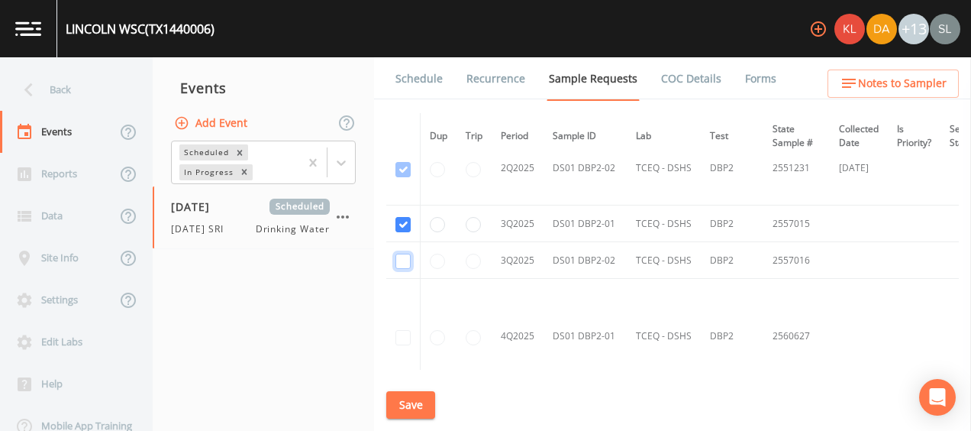
click at [401, 254] on input "checkbox" at bounding box center [403, 261] width 15 height 15
checkbox input "true"
click at [425, 404] on button "Save" at bounding box center [410, 405] width 49 height 28
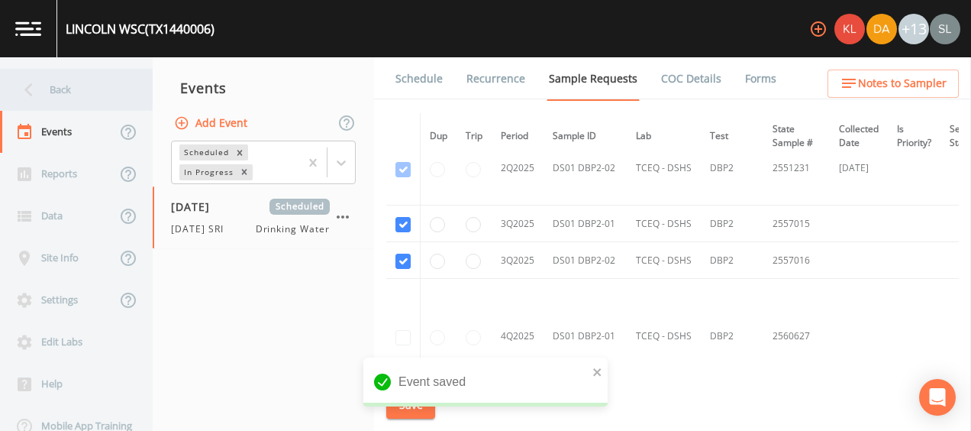
click at [117, 85] on div "Back" at bounding box center [68, 90] width 137 height 42
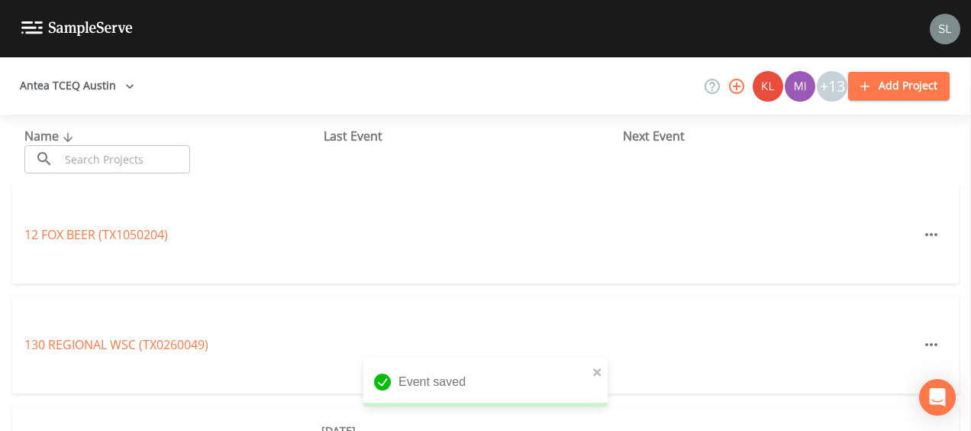
click at [136, 151] on input "text" at bounding box center [125, 159] width 131 height 28
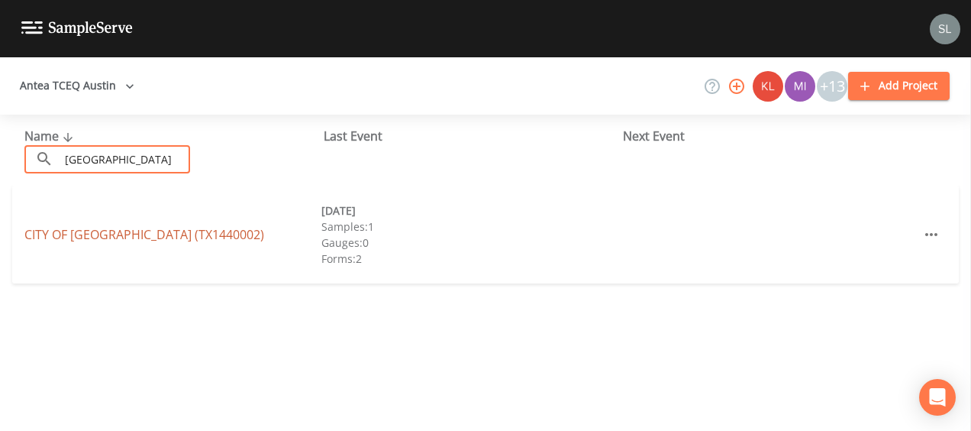
type input "lexington"
click at [153, 234] on link "CITY OF LEXINGTON (TX1440002)" at bounding box center [144, 234] width 240 height 17
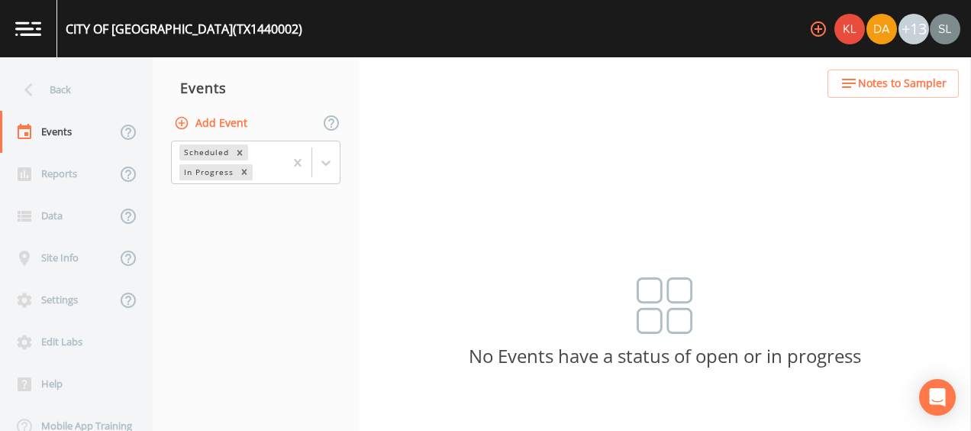
click at [234, 123] on button "Add Event" at bounding box center [212, 123] width 82 height 28
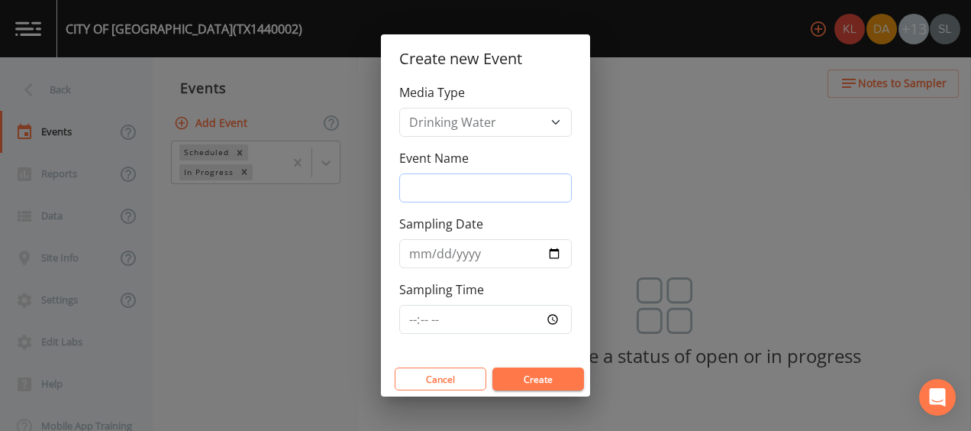
click at [457, 193] on input "Event Name" at bounding box center [485, 187] width 173 height 29
type input "[DATE] SRI"
click at [557, 255] on input "Sampling Date" at bounding box center [485, 253] width 173 height 29
type input "[DATE]"
click at [521, 376] on button "Create" at bounding box center [539, 378] width 92 height 23
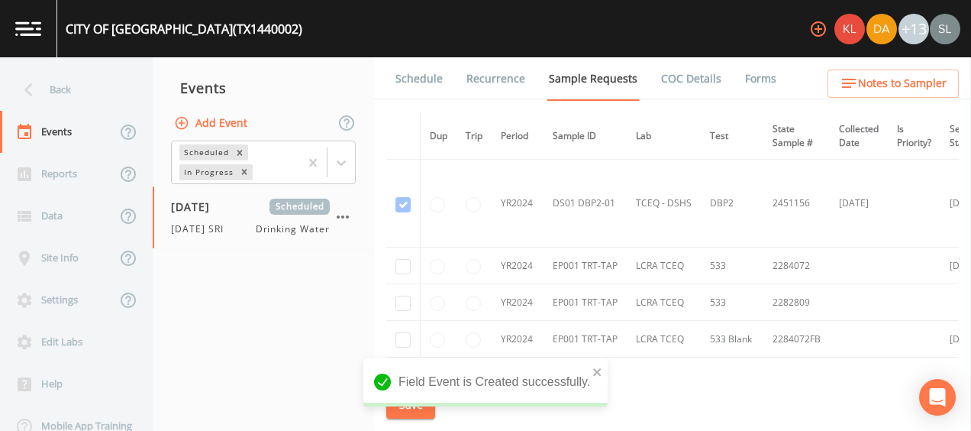
click at [435, 84] on link "Schedule" at bounding box center [419, 78] width 52 height 43
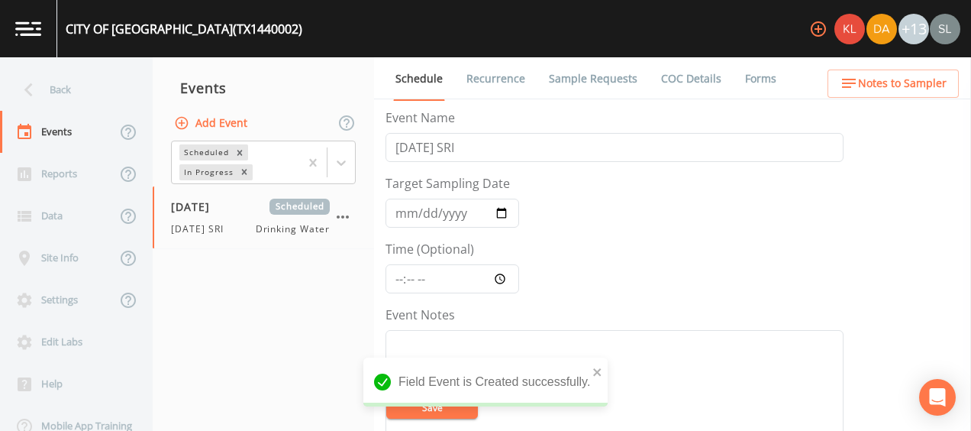
scroll to position [644, 0]
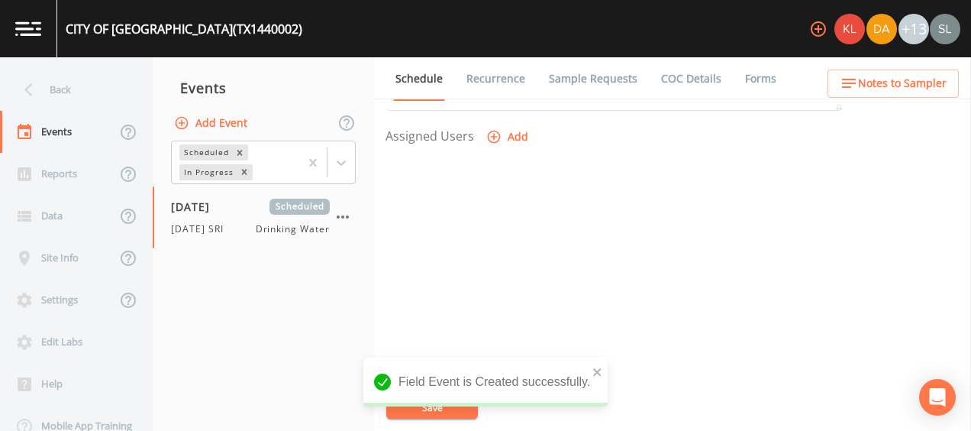
click at [504, 137] on button "Add" at bounding box center [508, 137] width 51 height 28
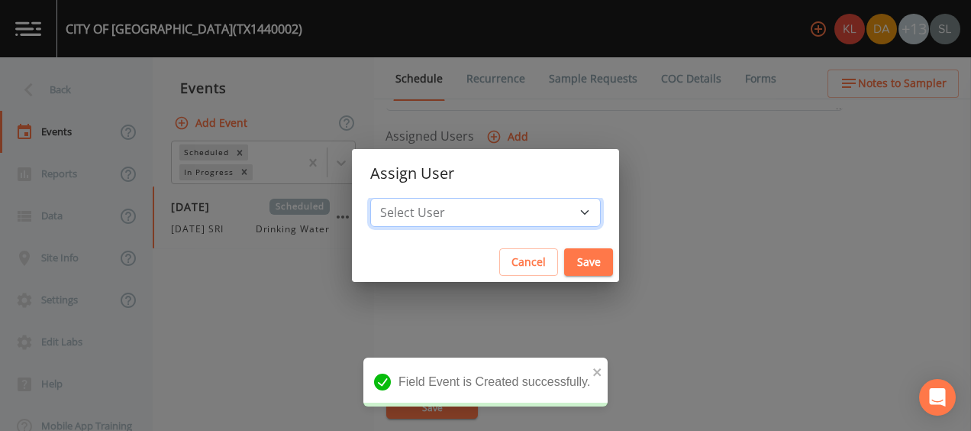
click at [533, 207] on select "Select User [PERSON_NAME] [PERSON_NAME] [PERSON_NAME] [PERSON_NAME] [PERSON_NAM…" at bounding box center [485, 212] width 231 height 29
select select "ec903c3e-23b8-4790-bf81-d04851916195"
click at [418, 198] on select "Select User [PERSON_NAME] [PERSON_NAME] [PERSON_NAME] [PERSON_NAME] [PERSON_NAM…" at bounding box center [485, 212] width 231 height 29
click at [564, 261] on button "Save" at bounding box center [588, 262] width 49 height 28
select select
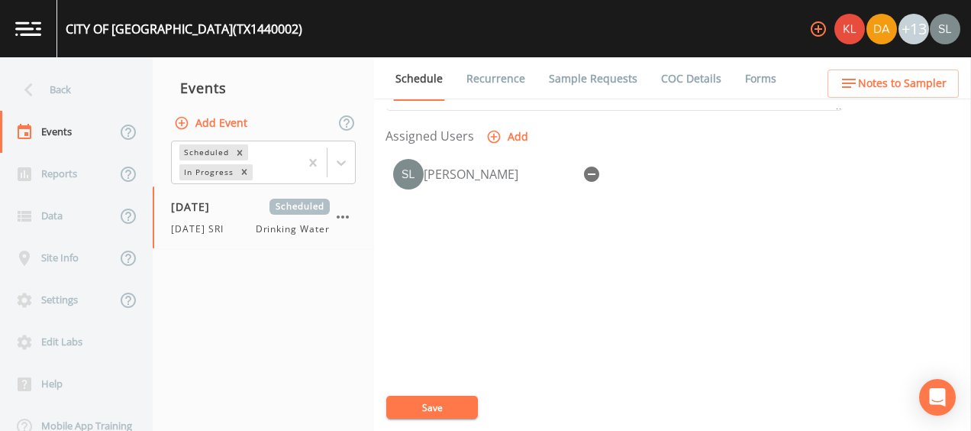
click at [614, 84] on link "Sample Requests" at bounding box center [593, 78] width 93 height 43
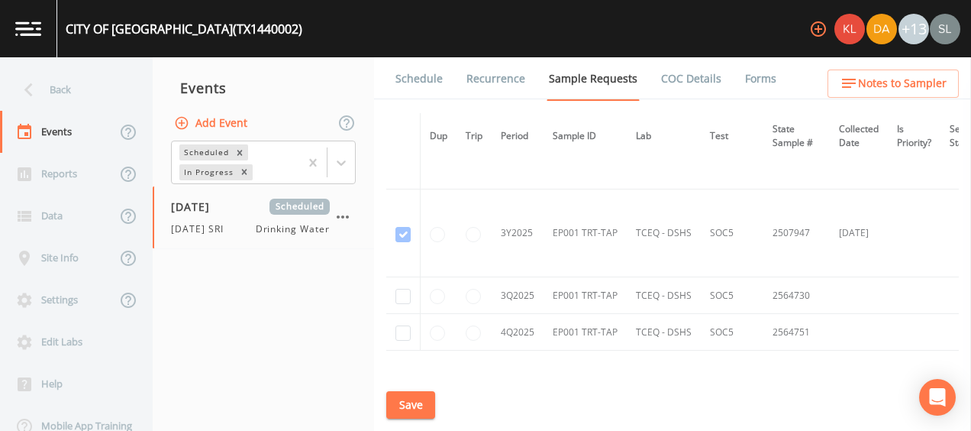
scroll to position [1328, 0]
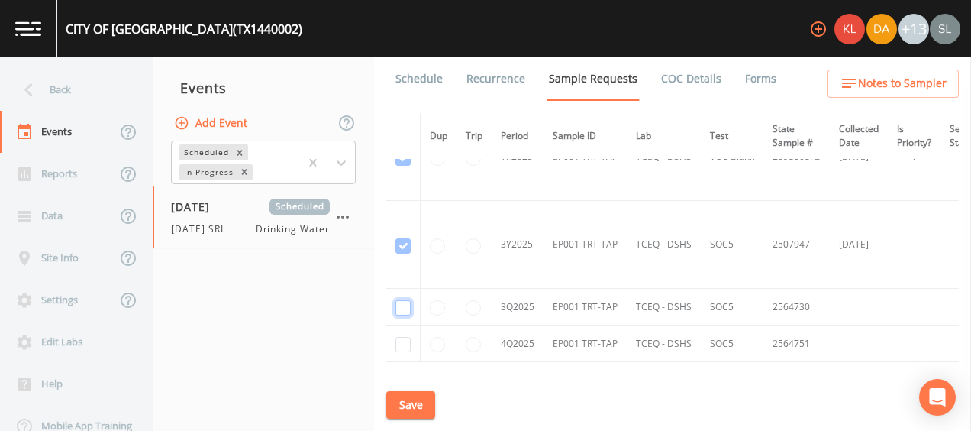
click at [399, 300] on input "checkbox" at bounding box center [403, 307] width 15 height 15
checkbox input "true"
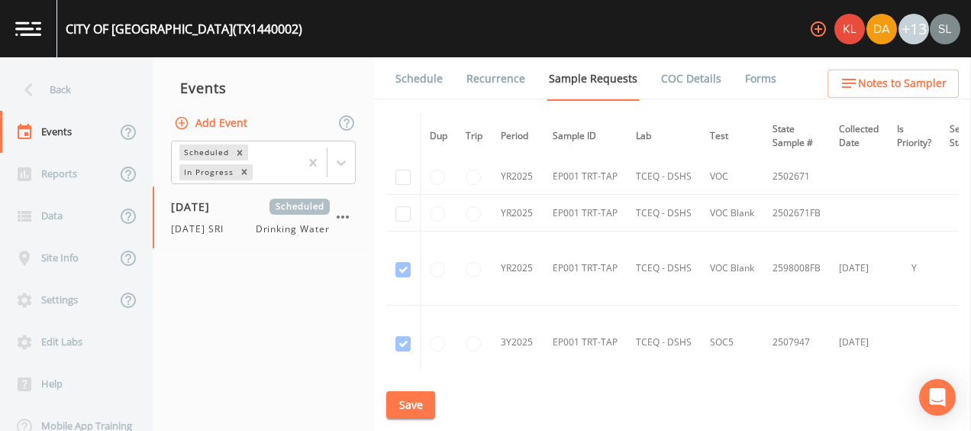
scroll to position [1035, 0]
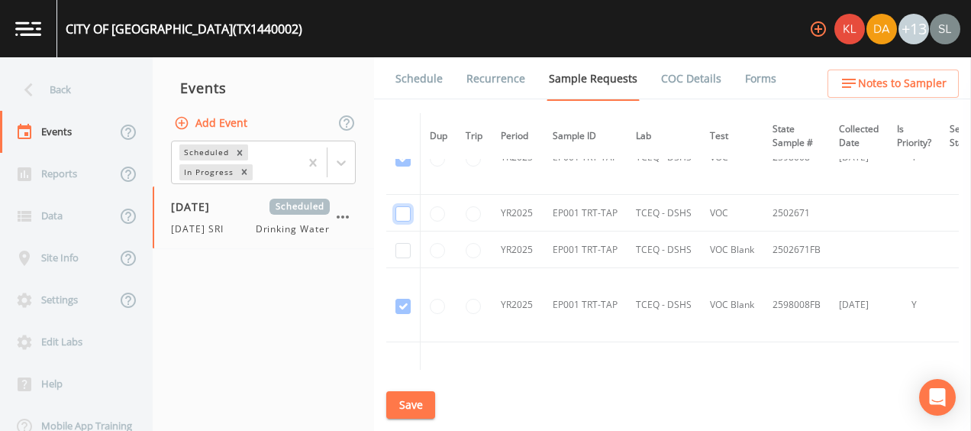
click at [402, 212] on input "checkbox" at bounding box center [403, 213] width 15 height 15
checkbox input "true"
click at [406, 243] on input "checkbox" at bounding box center [403, 250] width 15 height 15
checkbox input "true"
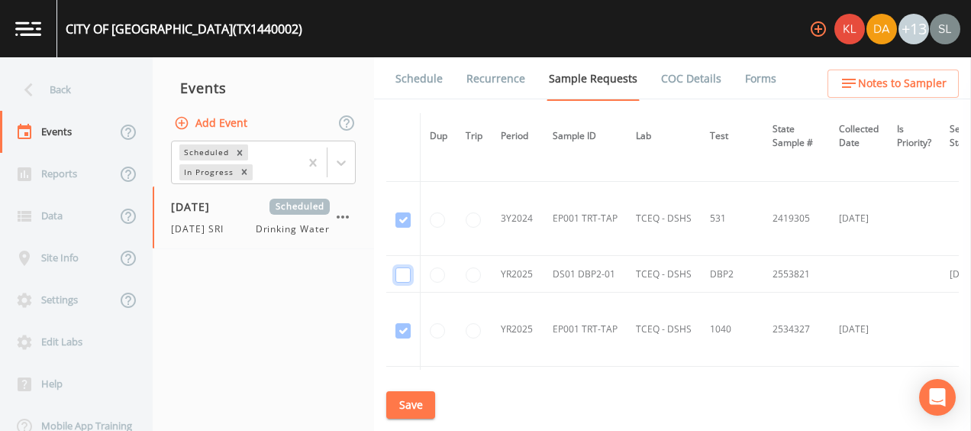
click at [400, 270] on input "checkbox" at bounding box center [403, 274] width 15 height 15
checkbox input "true"
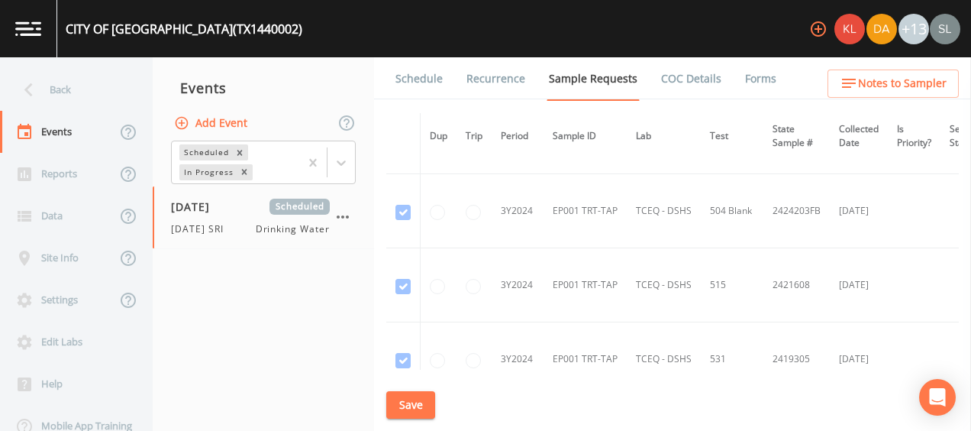
scroll to position [484, 0]
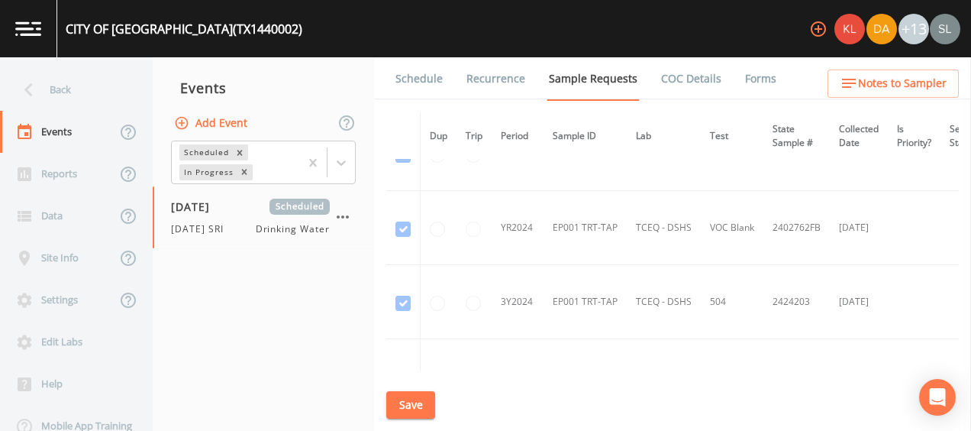
click at [406, 400] on button "Save" at bounding box center [410, 405] width 49 height 28
